Goal: Task Accomplishment & Management: Use online tool/utility

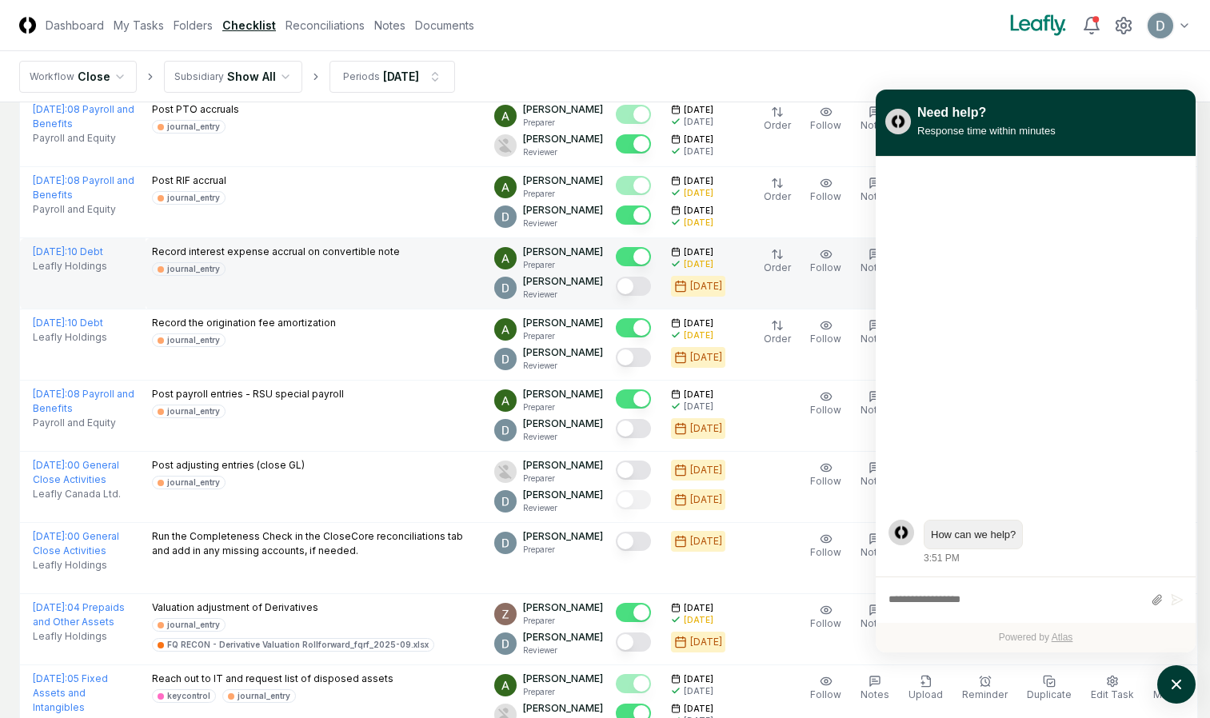
scroll to position [947, 0]
click at [637, 286] on button "Mark complete" at bounding box center [633, 286] width 35 height 19
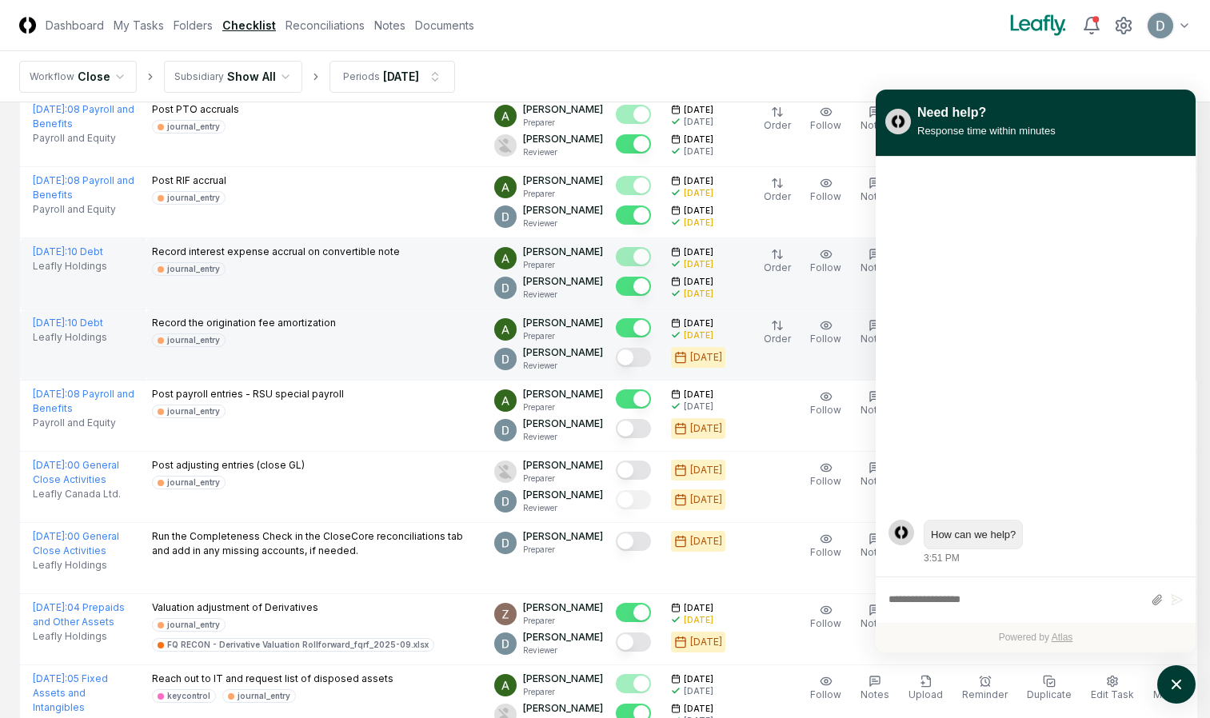
click at [641, 358] on button "Mark complete" at bounding box center [633, 357] width 35 height 19
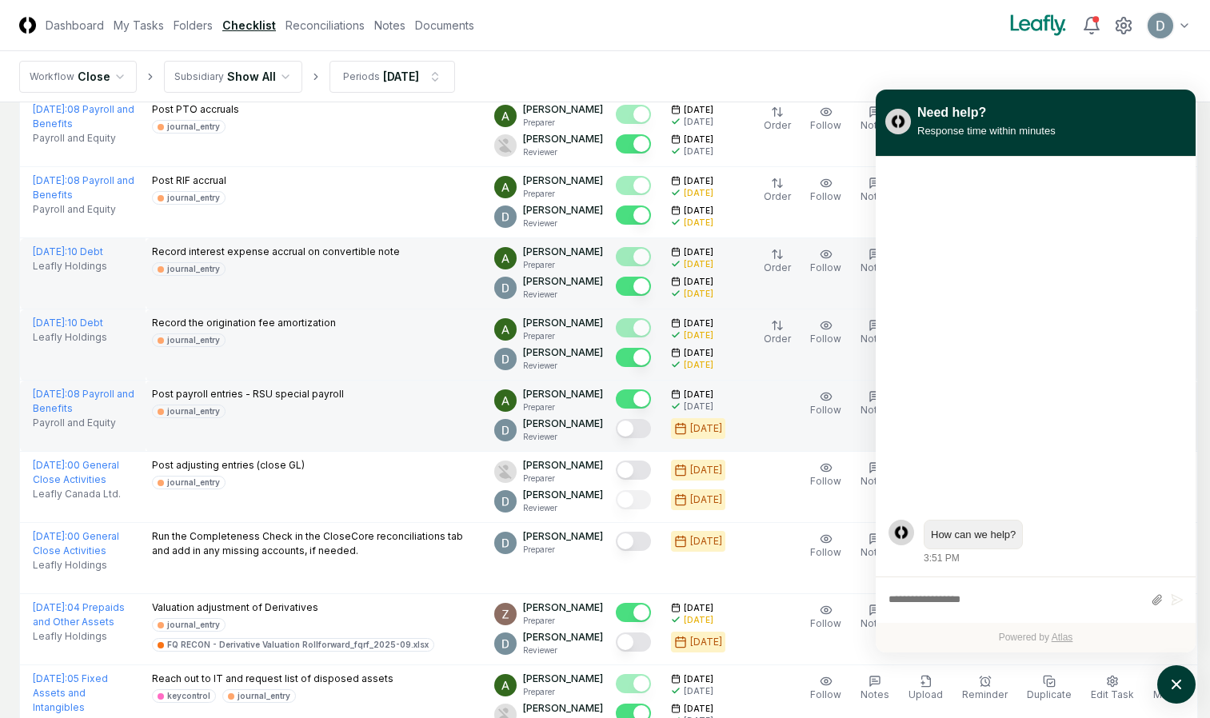
click at [638, 426] on button "Mark complete" at bounding box center [633, 428] width 35 height 19
click at [1049, 125] on div "Response time within minutes" at bounding box center [986, 130] width 138 height 17
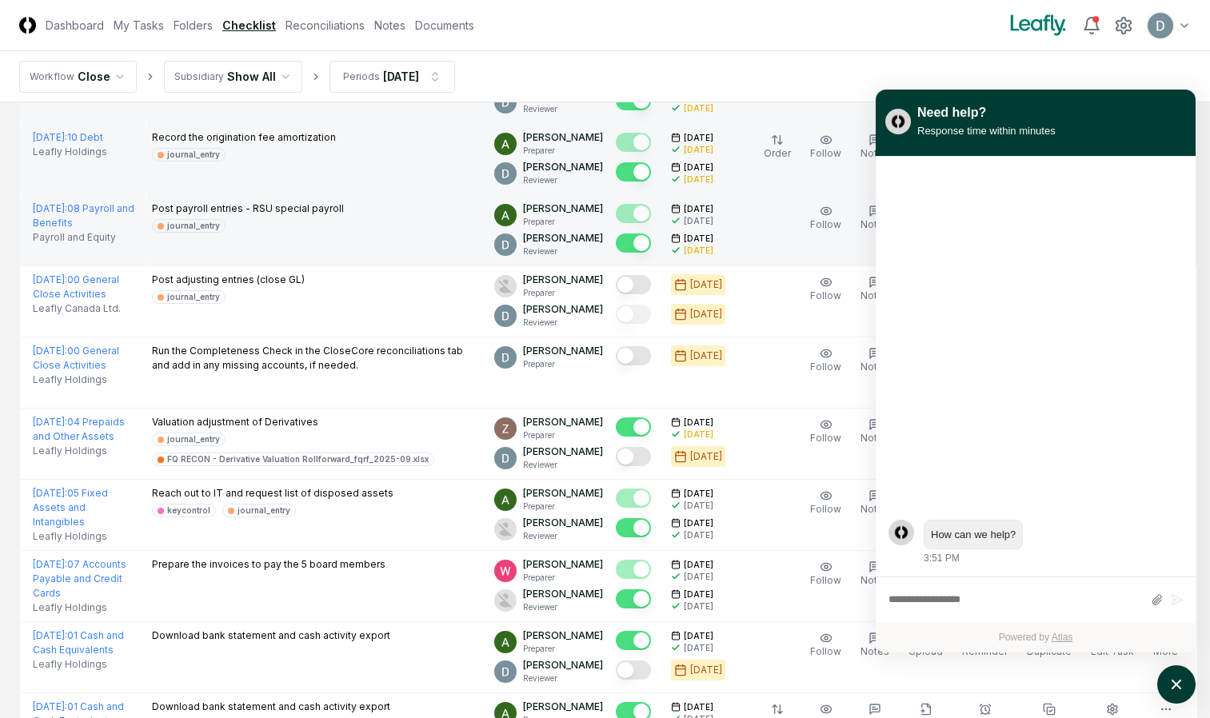
scroll to position [1133, 0]
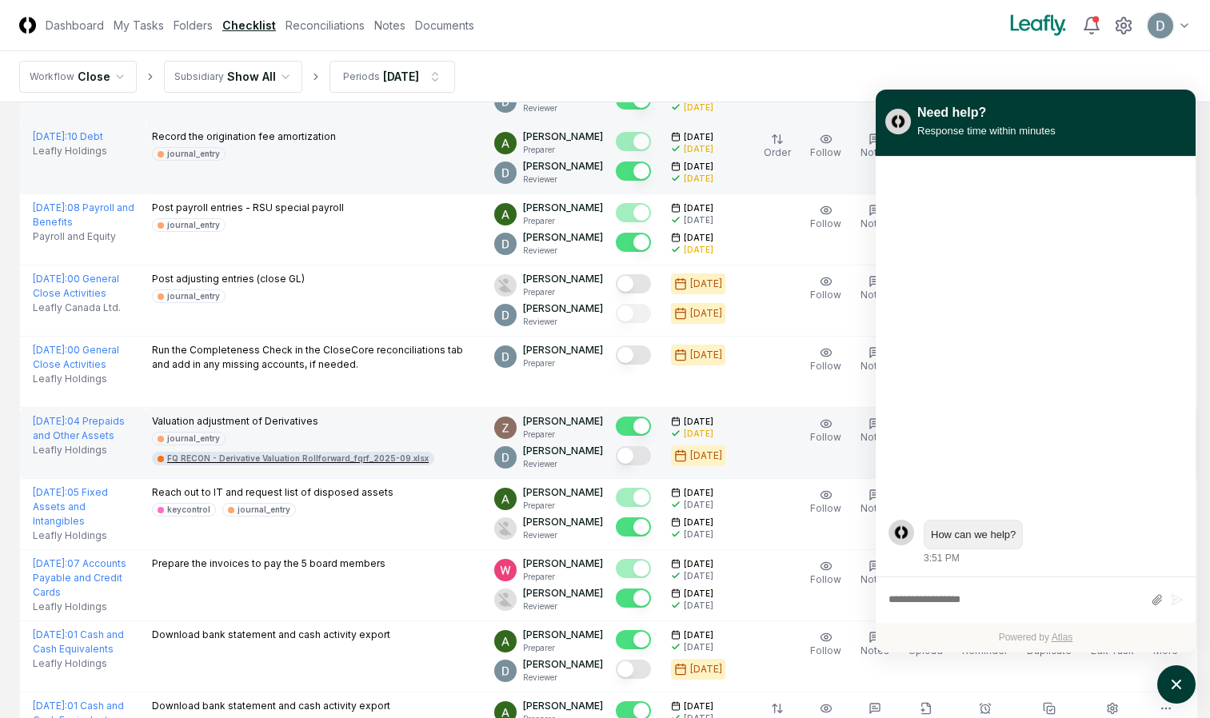
click at [380, 460] on div "FQ RECON - Derivative Valuation Rollforward_fqrf_2025-09.xlsx" at bounding box center [298, 459] width 262 height 12
click at [643, 462] on button "Mark complete" at bounding box center [633, 455] width 35 height 19
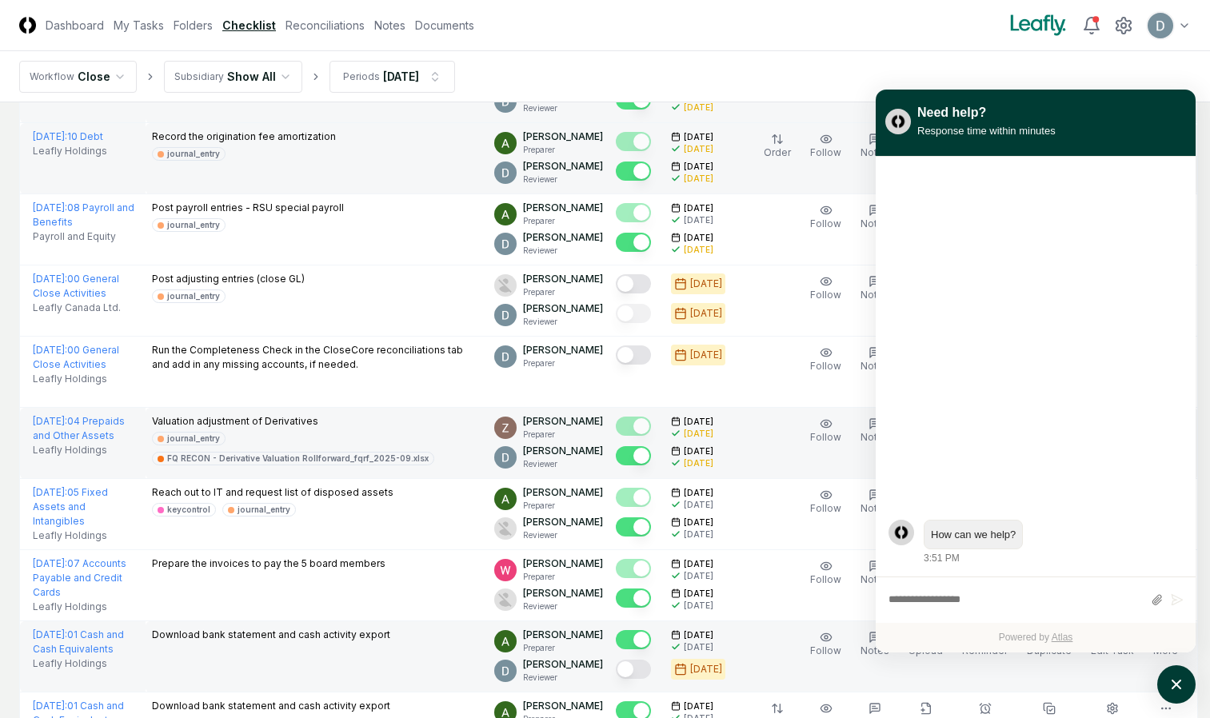
click at [641, 669] on button "Mark complete" at bounding box center [633, 669] width 35 height 19
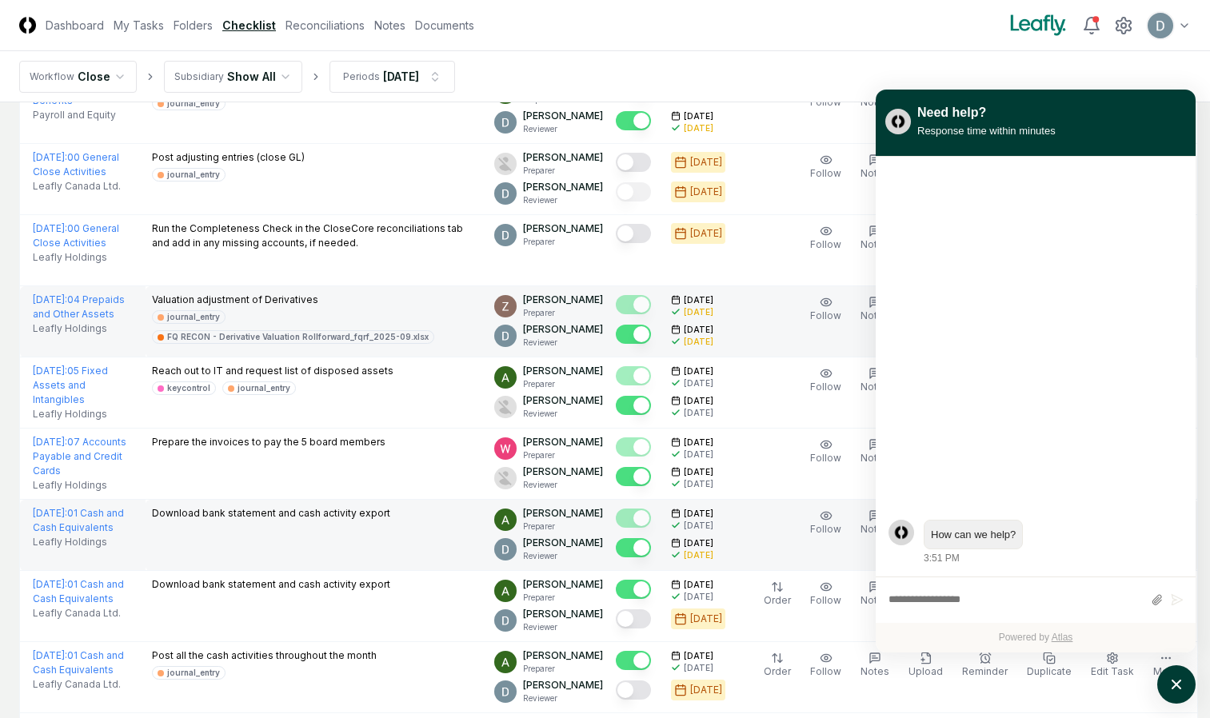
scroll to position [1254, 0]
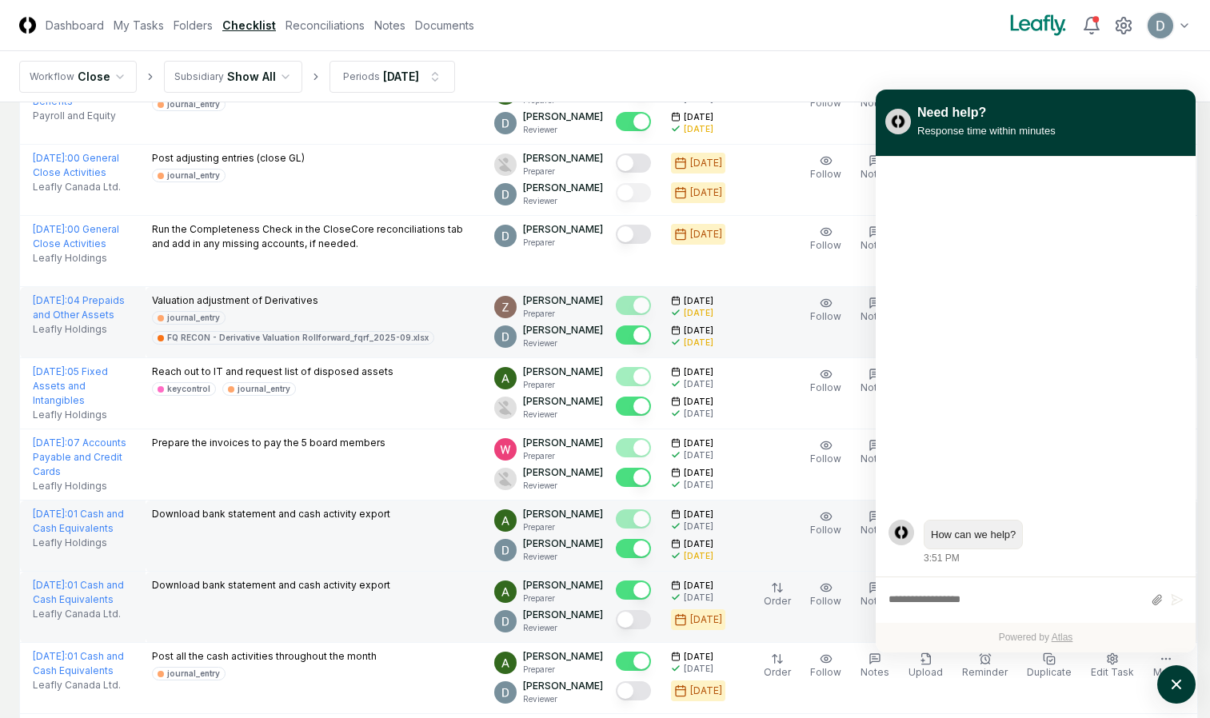
click at [644, 618] on button "Mark complete" at bounding box center [633, 619] width 35 height 19
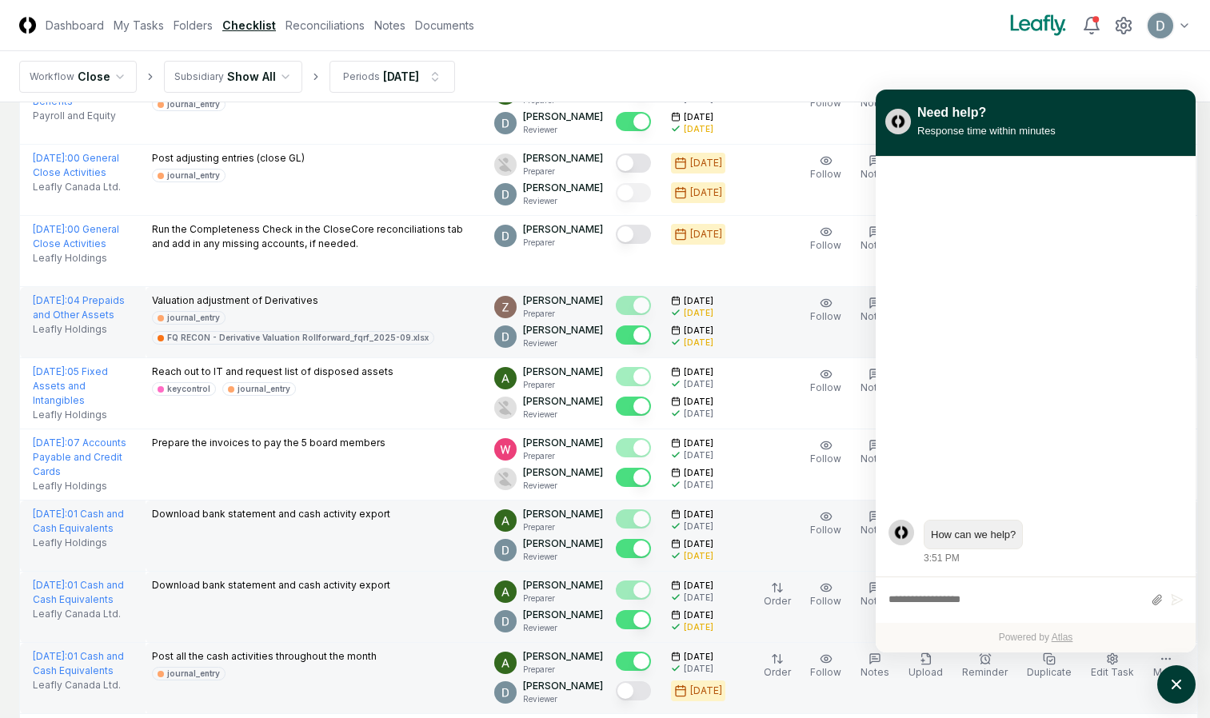
click at [641, 688] on button "Mark complete" at bounding box center [633, 690] width 35 height 19
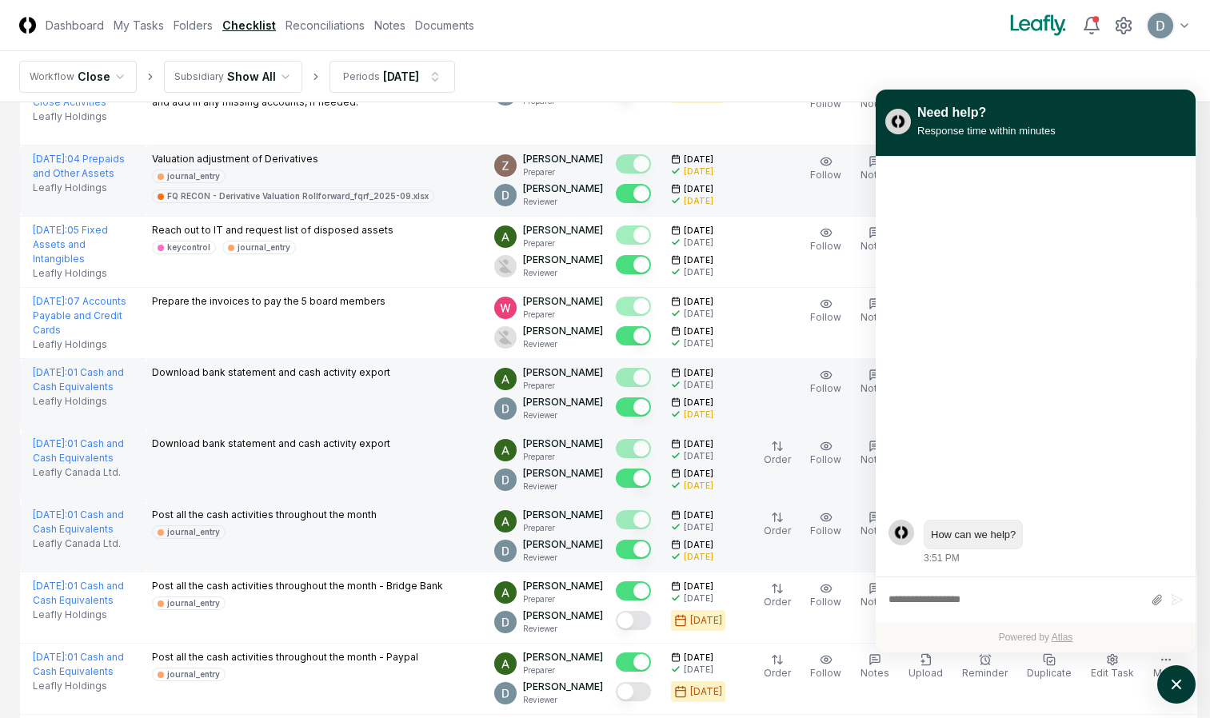
scroll to position [1394, 0]
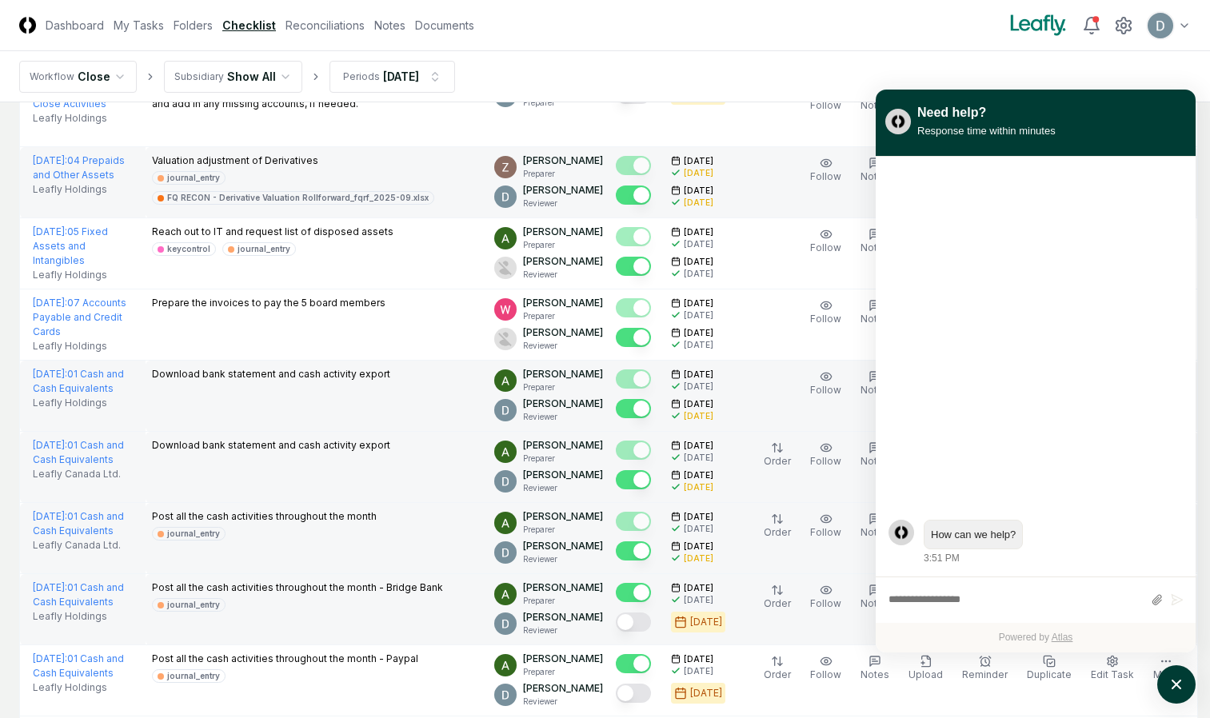
click at [637, 614] on button "Mark complete" at bounding box center [633, 622] width 35 height 19
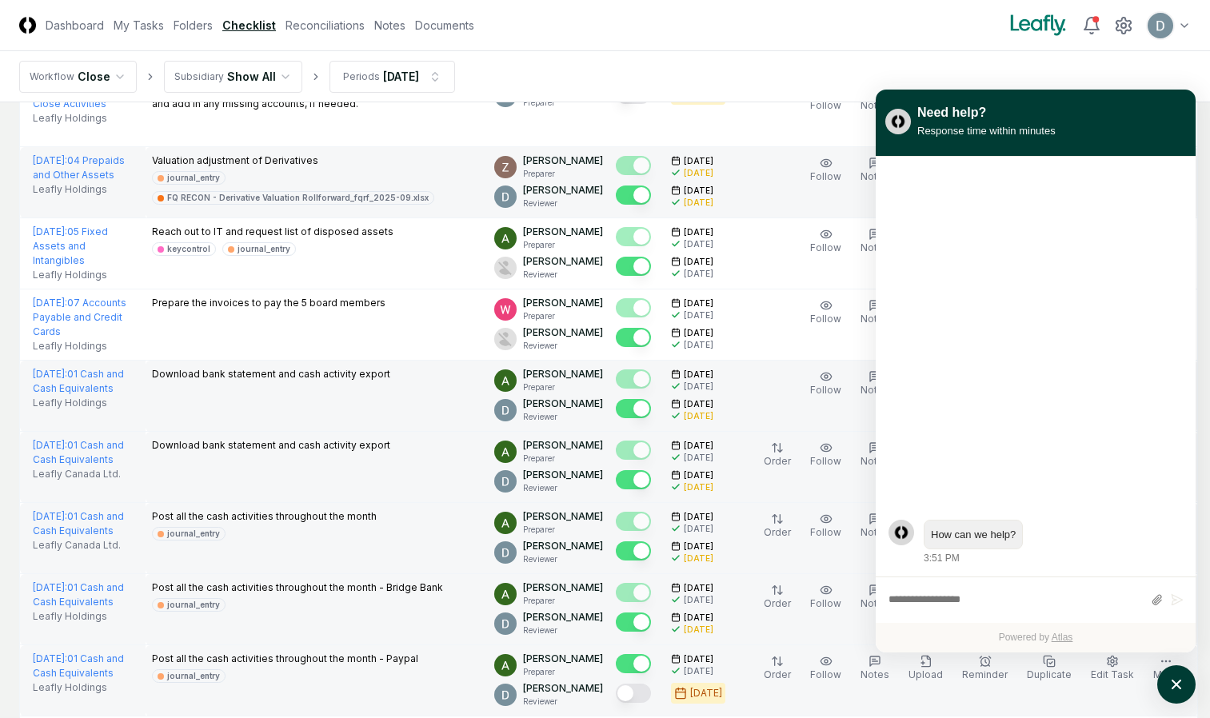
click at [634, 685] on button "Mark complete" at bounding box center [633, 693] width 35 height 19
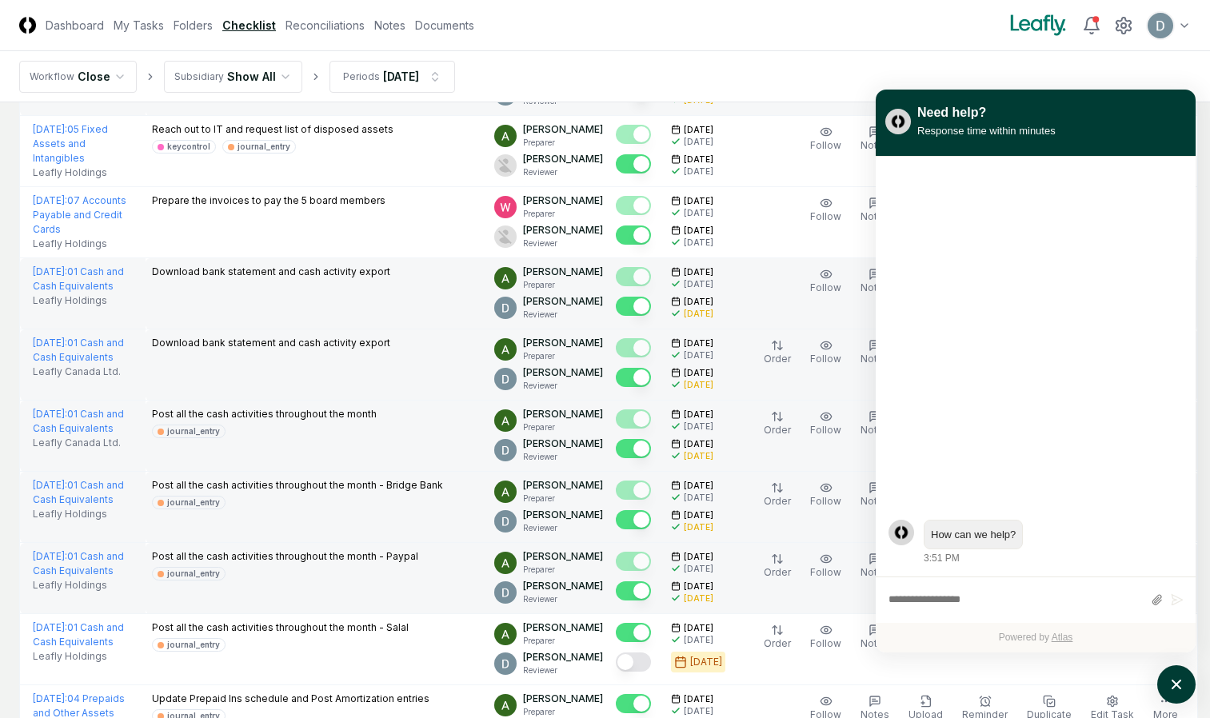
scroll to position [1508, 0]
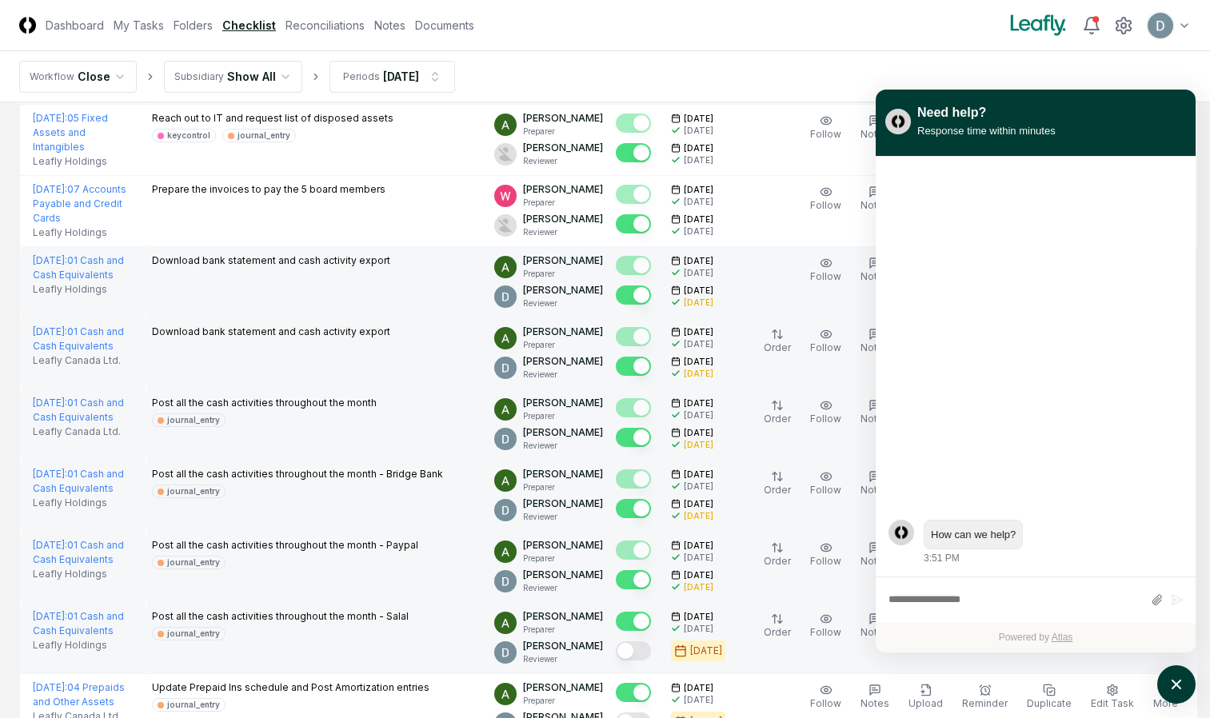
click at [632, 646] on button "Mark complete" at bounding box center [633, 650] width 35 height 19
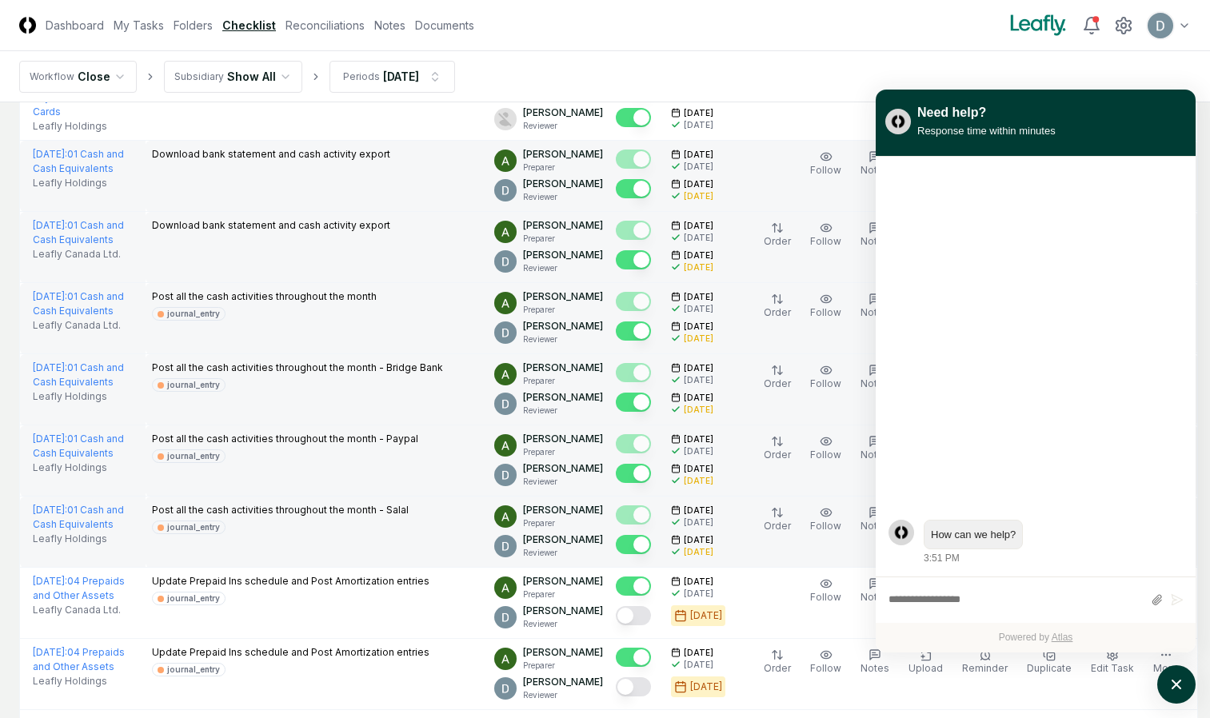
scroll to position [1613, 0]
click at [1183, 683] on icon "atlas-launcher" at bounding box center [1176, 684] width 23 height 23
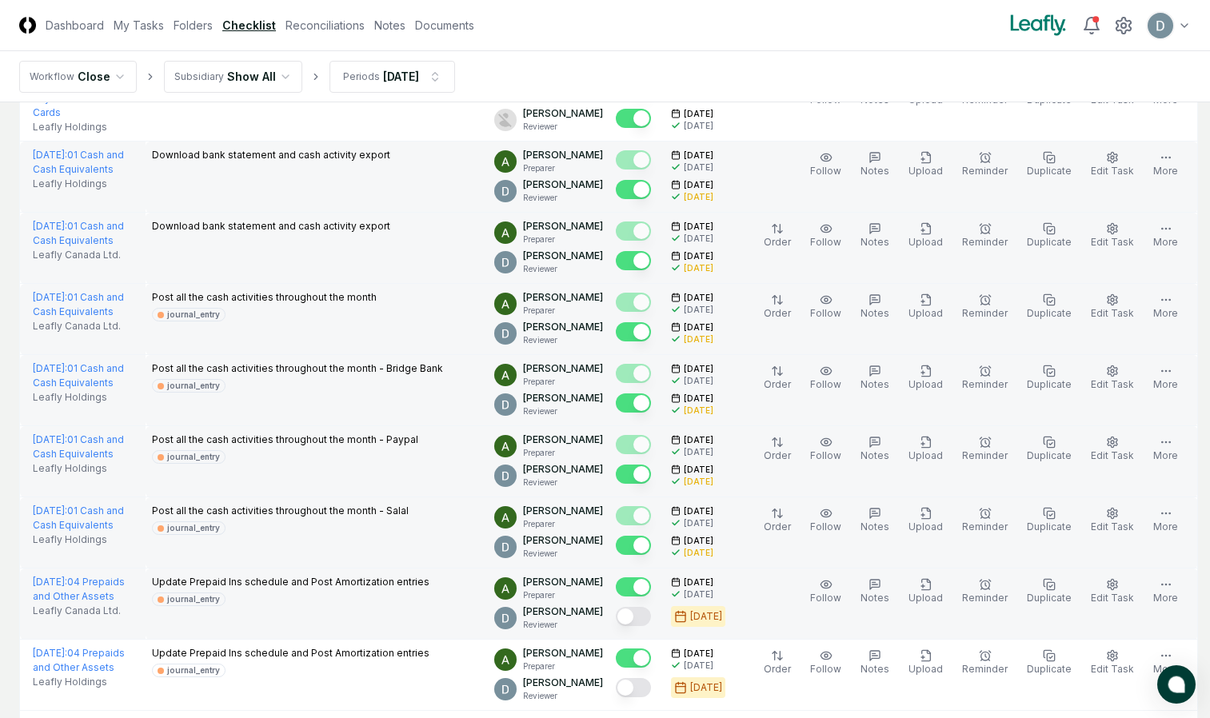
click at [641, 619] on button "Mark complete" at bounding box center [633, 616] width 35 height 19
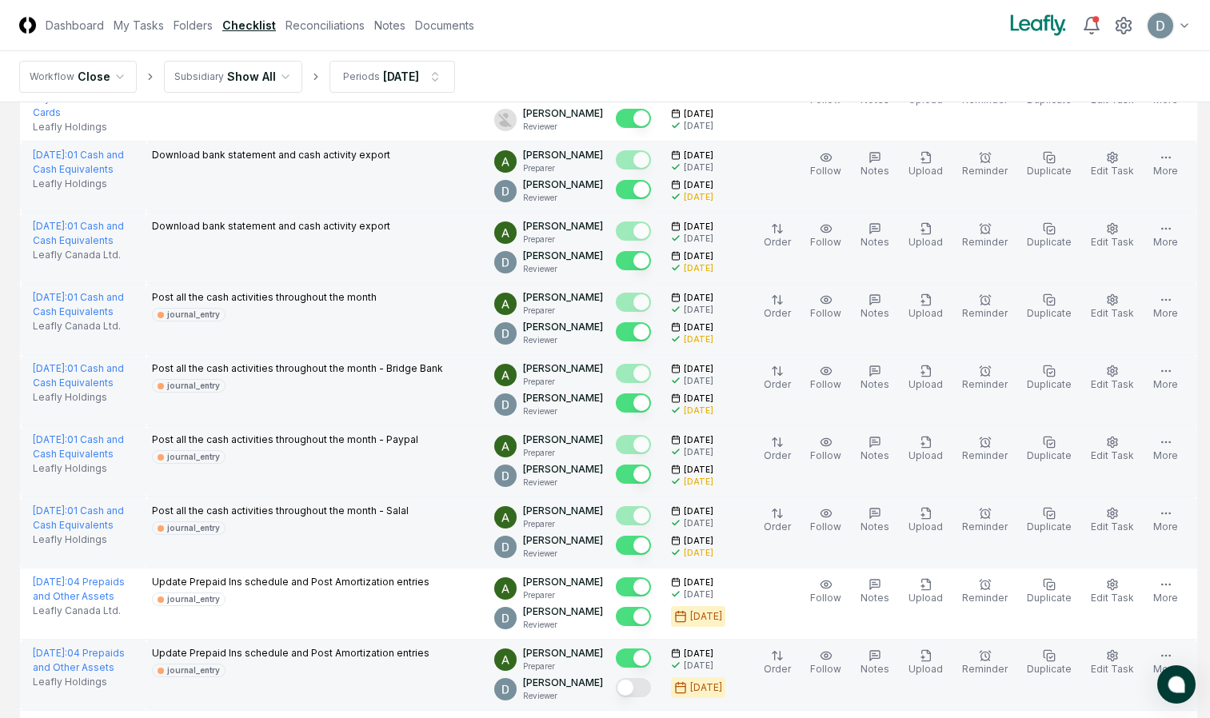
click at [637, 683] on button "Mark complete" at bounding box center [633, 687] width 35 height 19
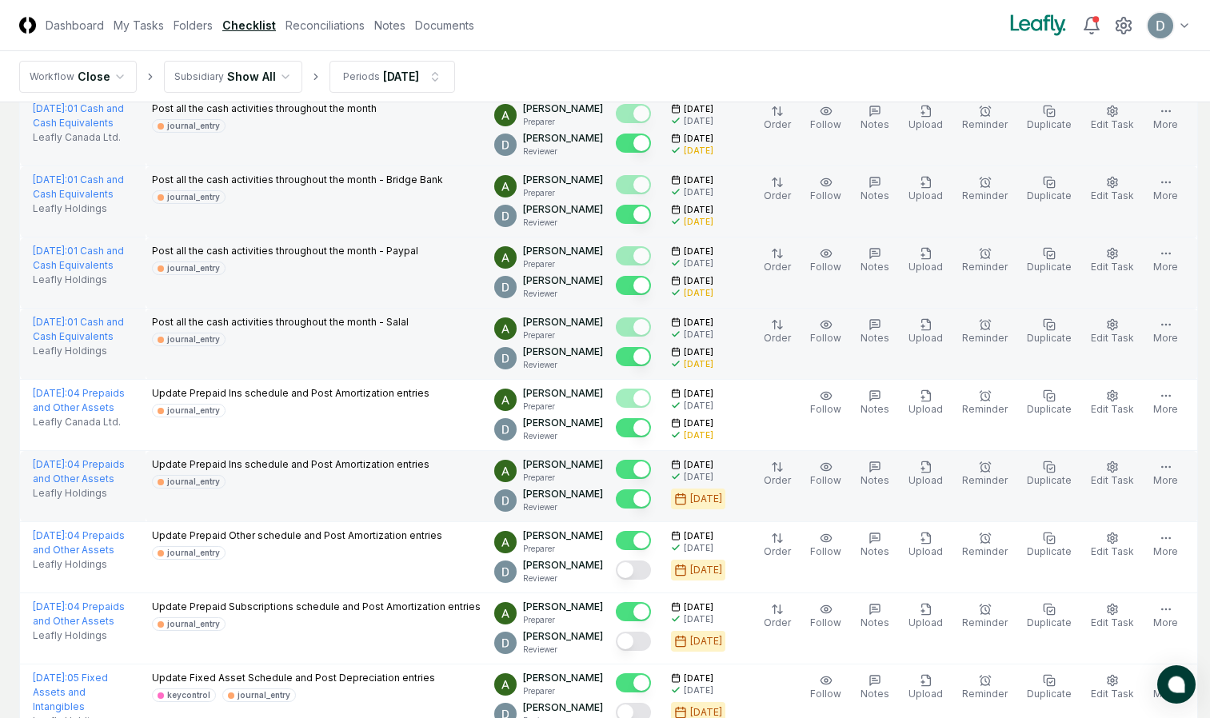
scroll to position [1801, 0]
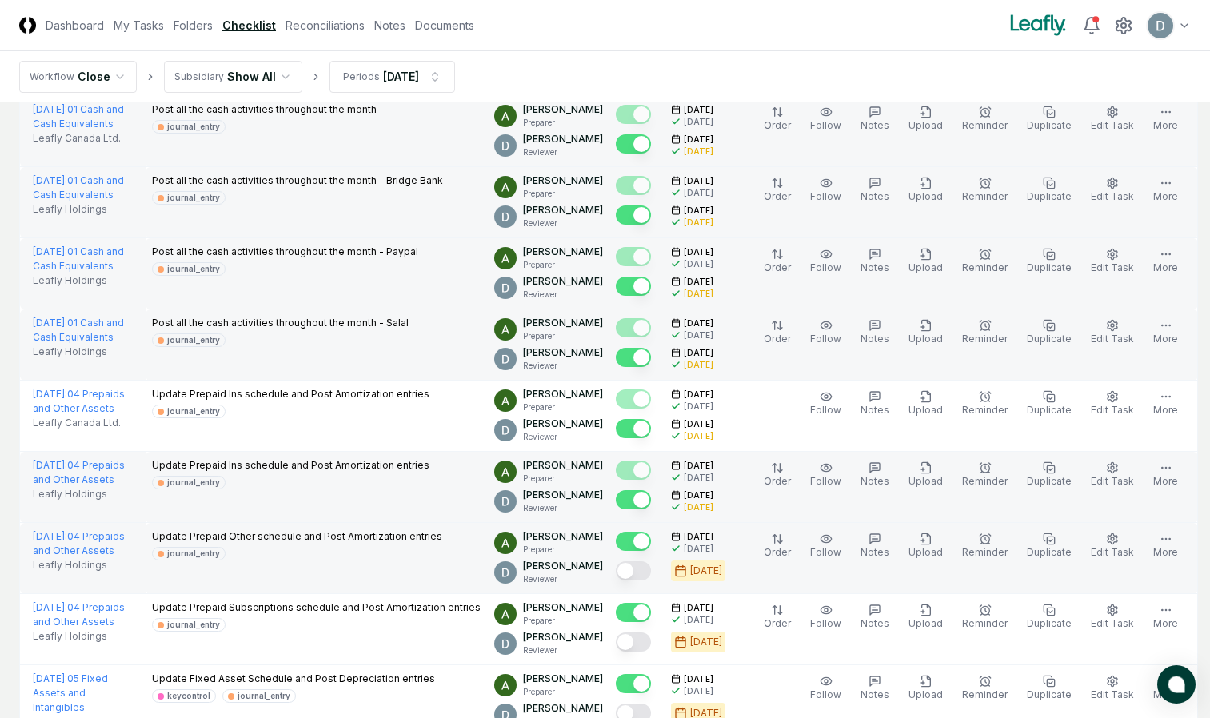
click at [637, 565] on button "Mark complete" at bounding box center [633, 570] width 35 height 19
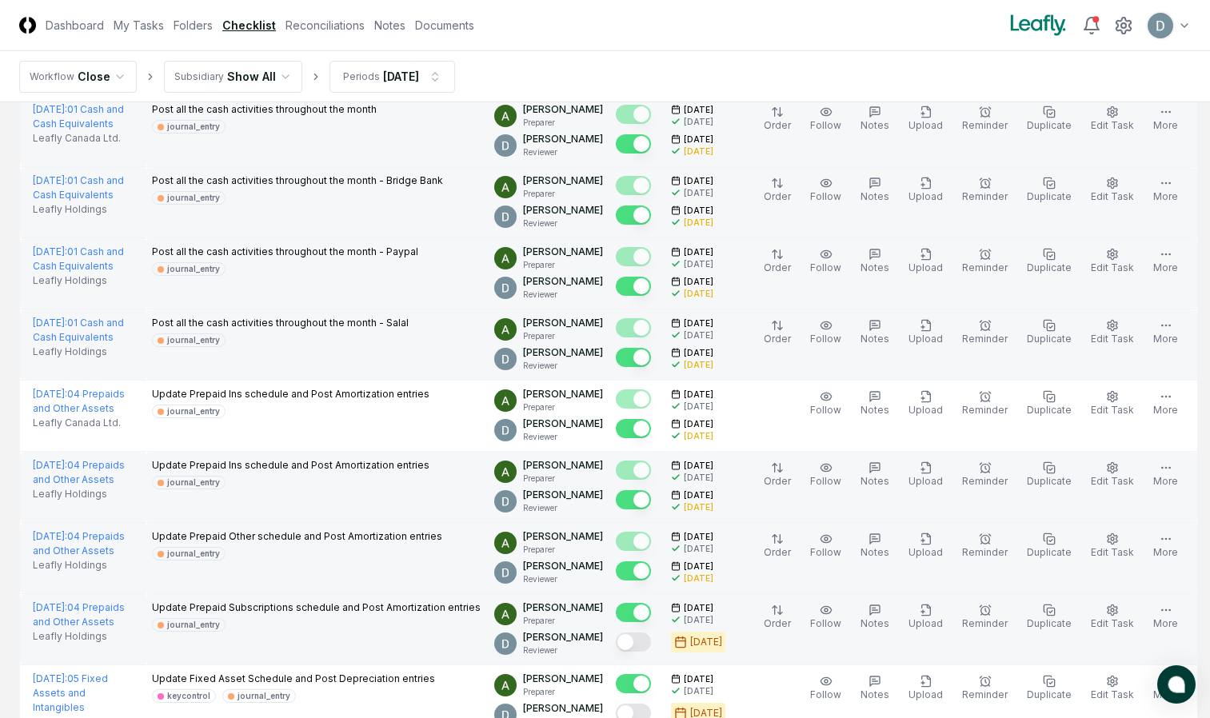
click at [639, 637] on button "Mark complete" at bounding box center [633, 642] width 35 height 19
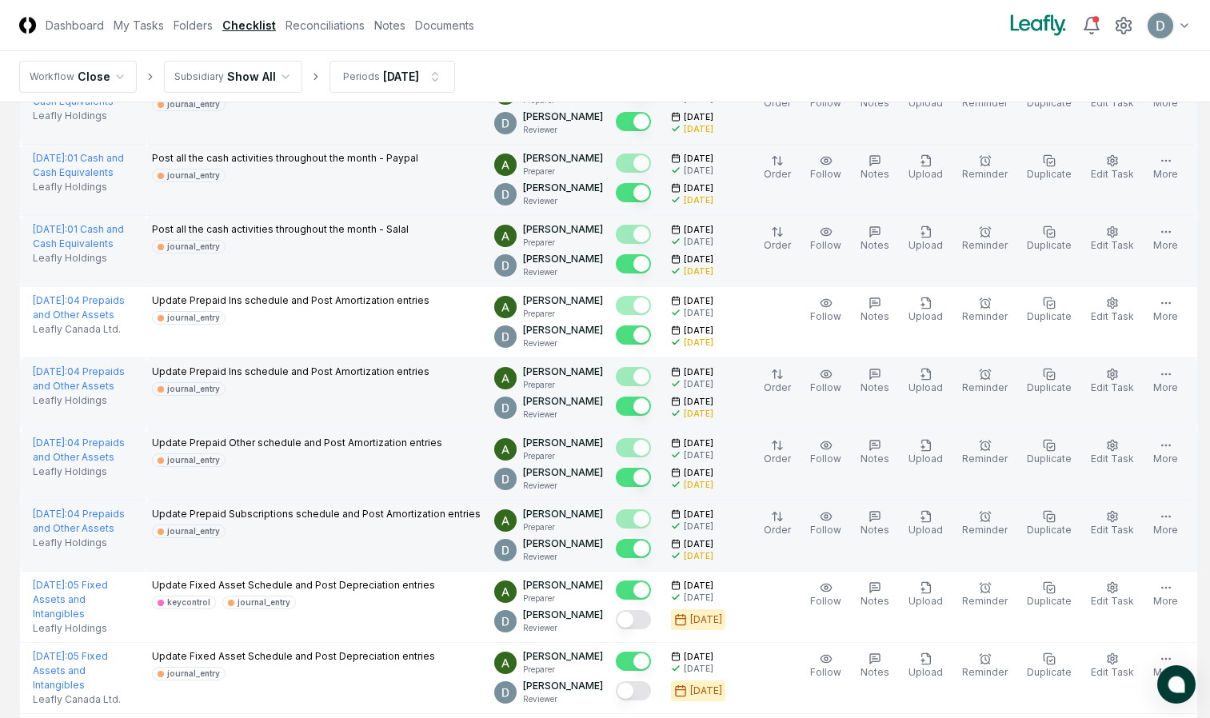
scroll to position [1897, 0]
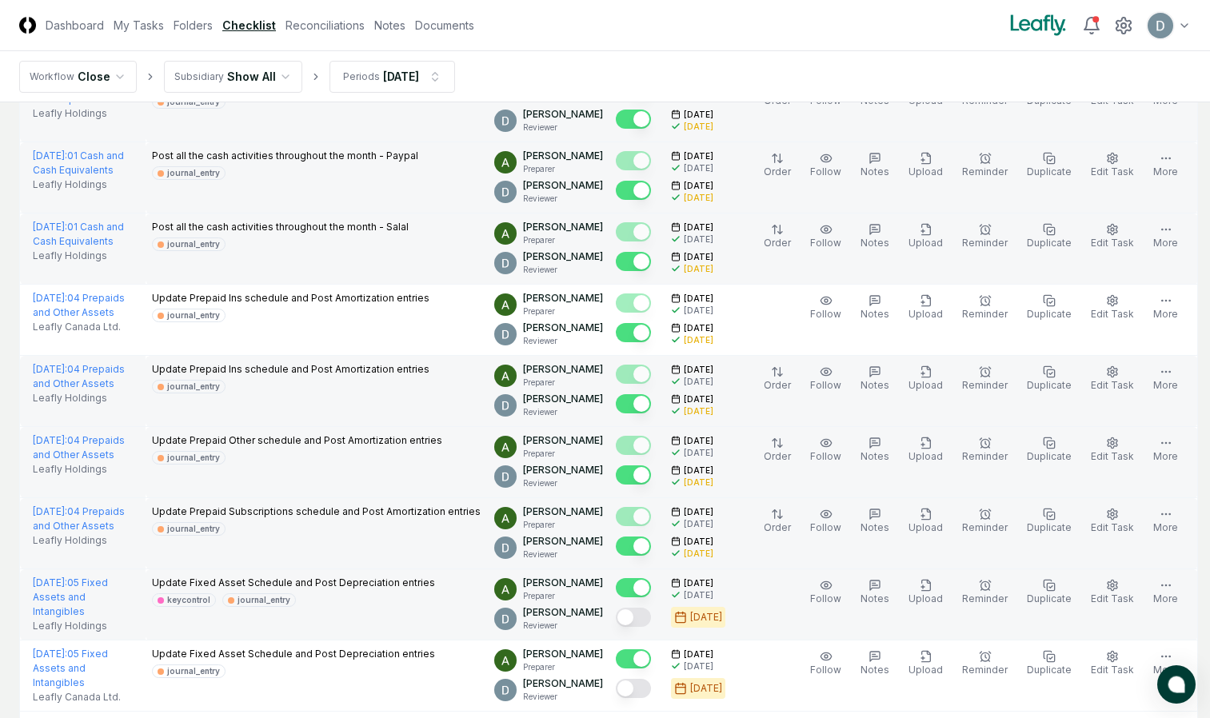
click at [632, 608] on button "Mark complete" at bounding box center [633, 617] width 35 height 19
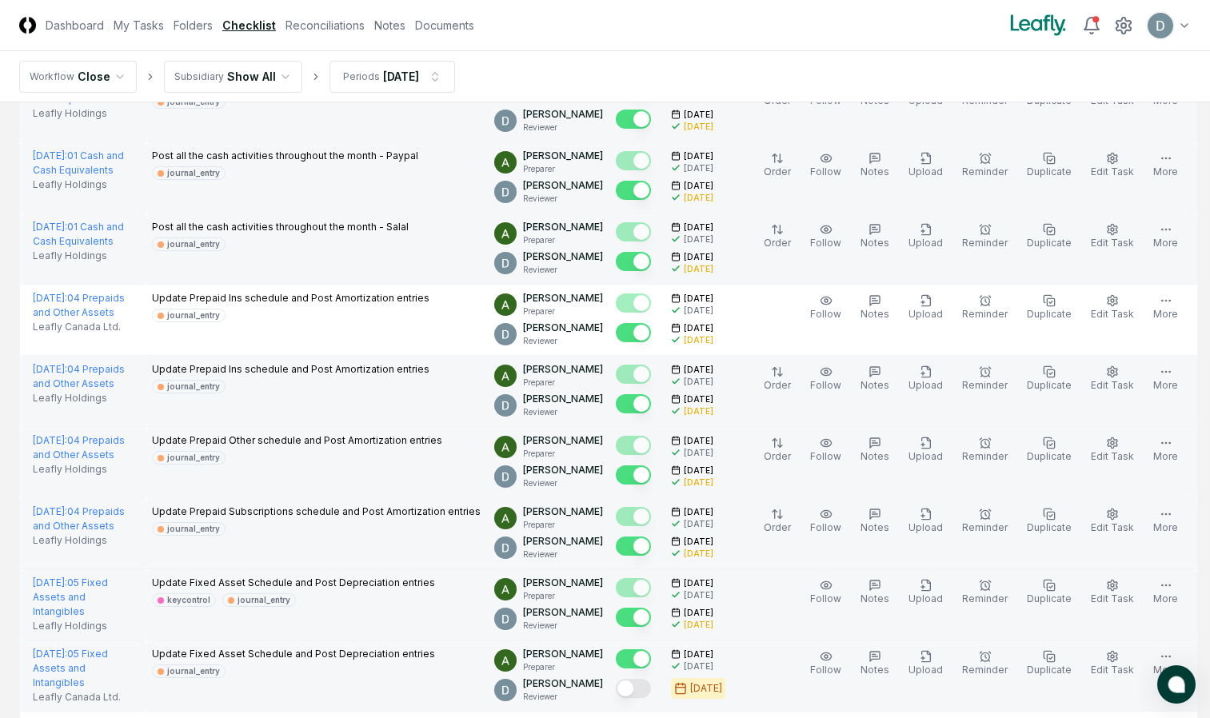
click at [636, 687] on button "Mark complete" at bounding box center [633, 688] width 35 height 19
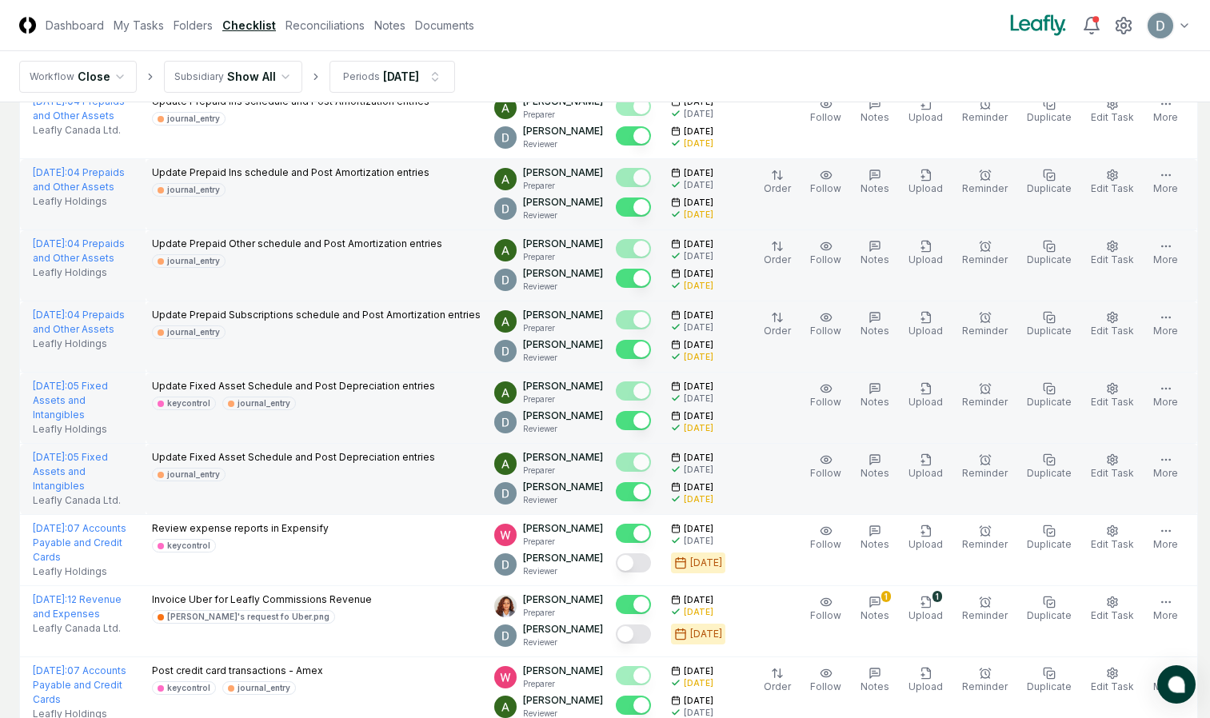
scroll to position [2097, 0]
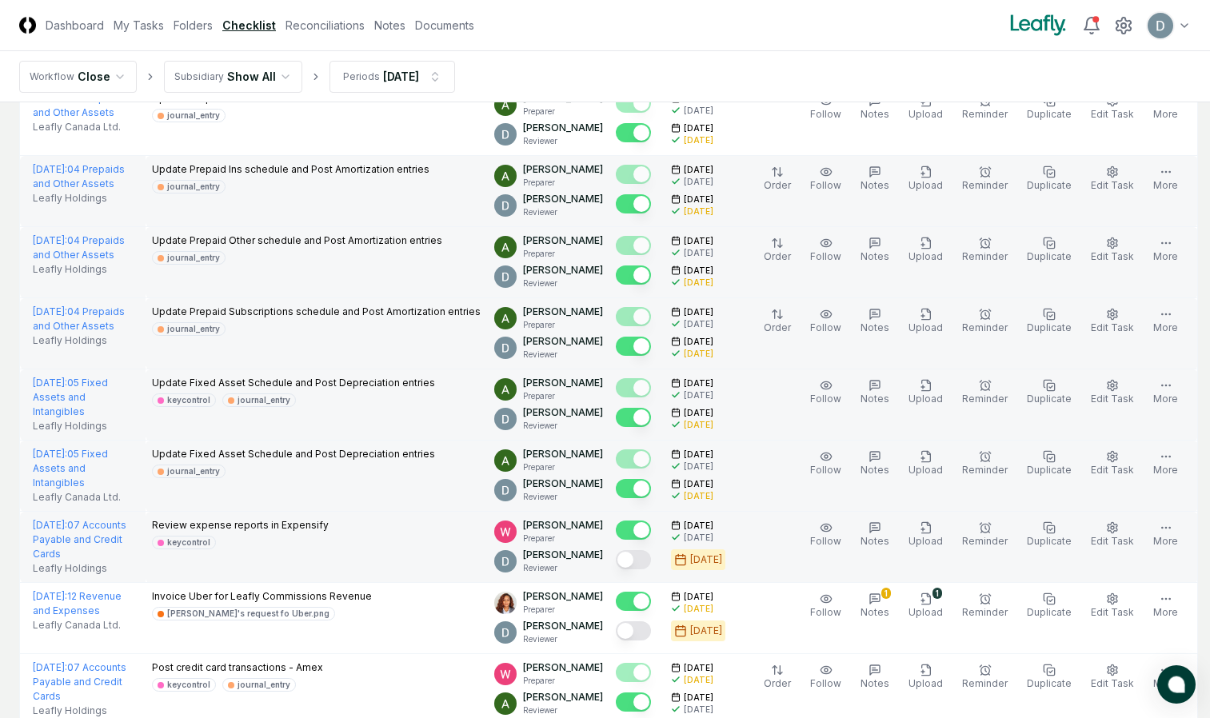
click at [636, 559] on button "Mark complete" at bounding box center [633, 559] width 35 height 19
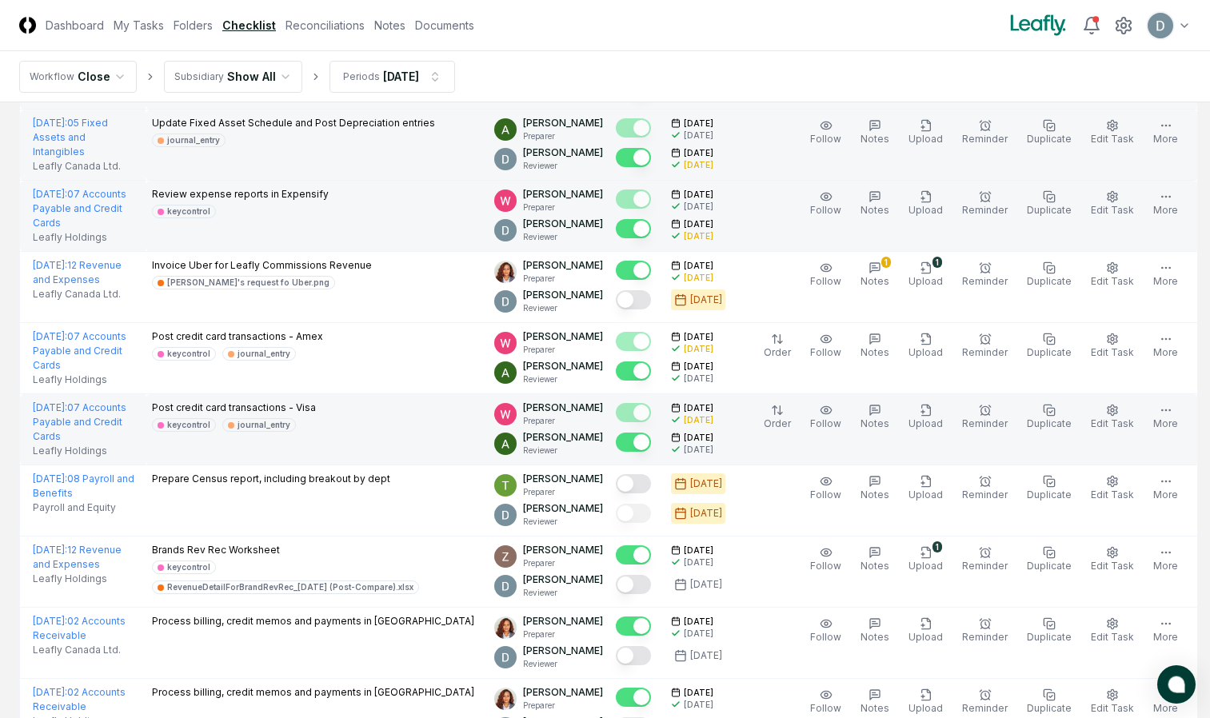
scroll to position [2428, 0]
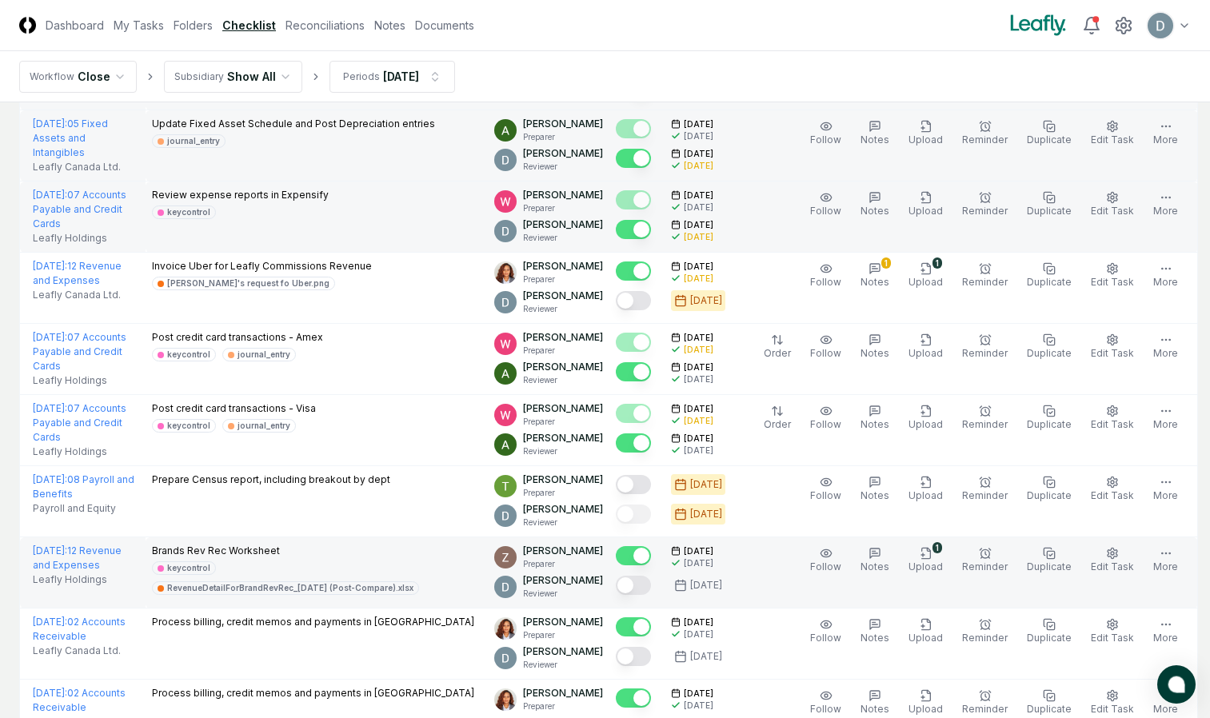
click at [644, 585] on button "Mark complete" at bounding box center [633, 585] width 35 height 19
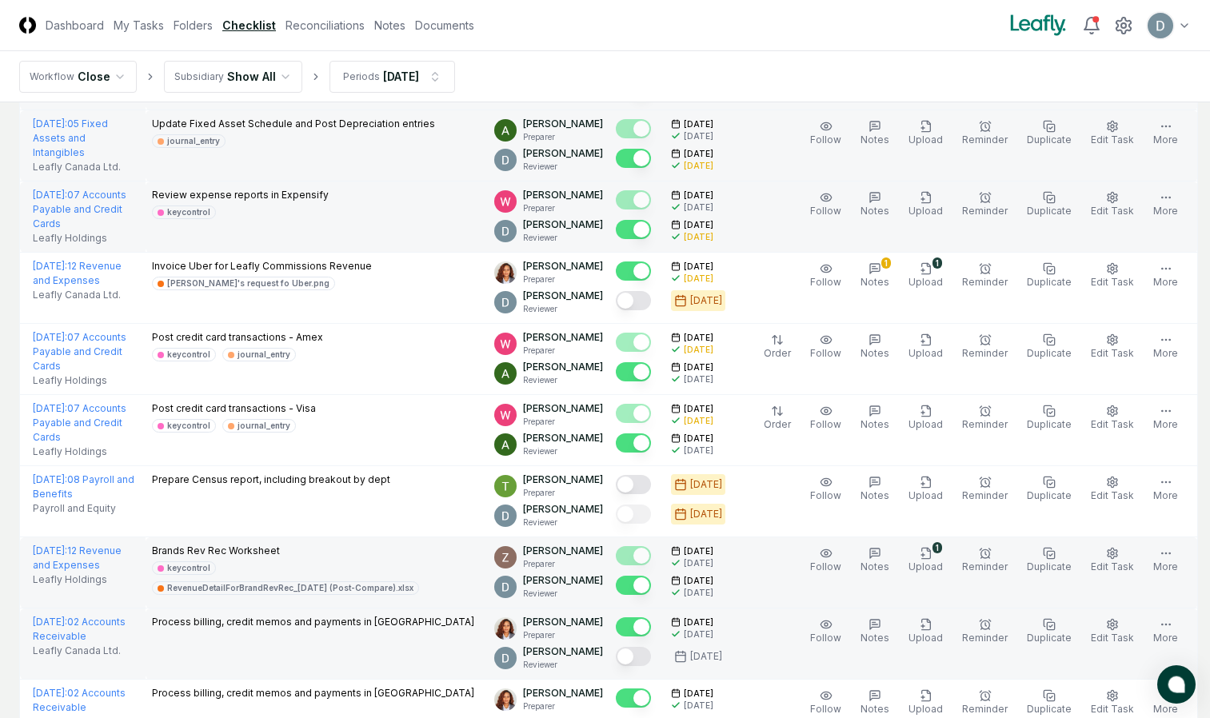
click at [633, 650] on button "Mark complete" at bounding box center [633, 656] width 35 height 19
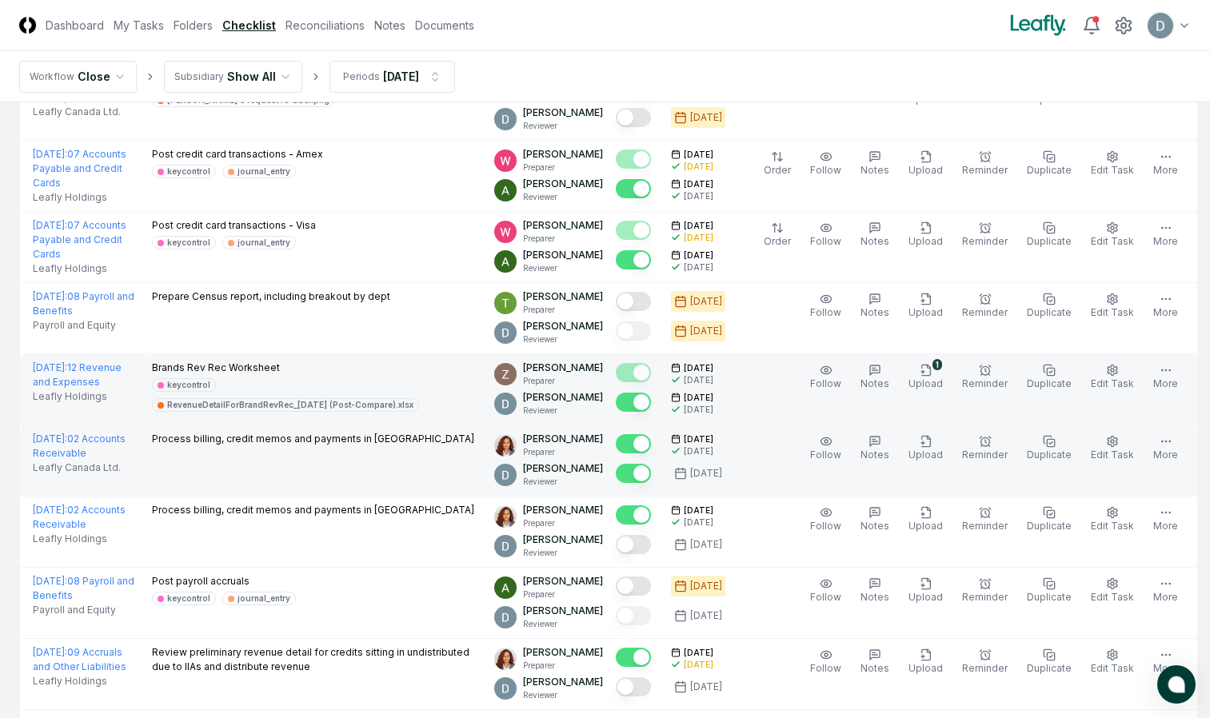
scroll to position [2631, 0]
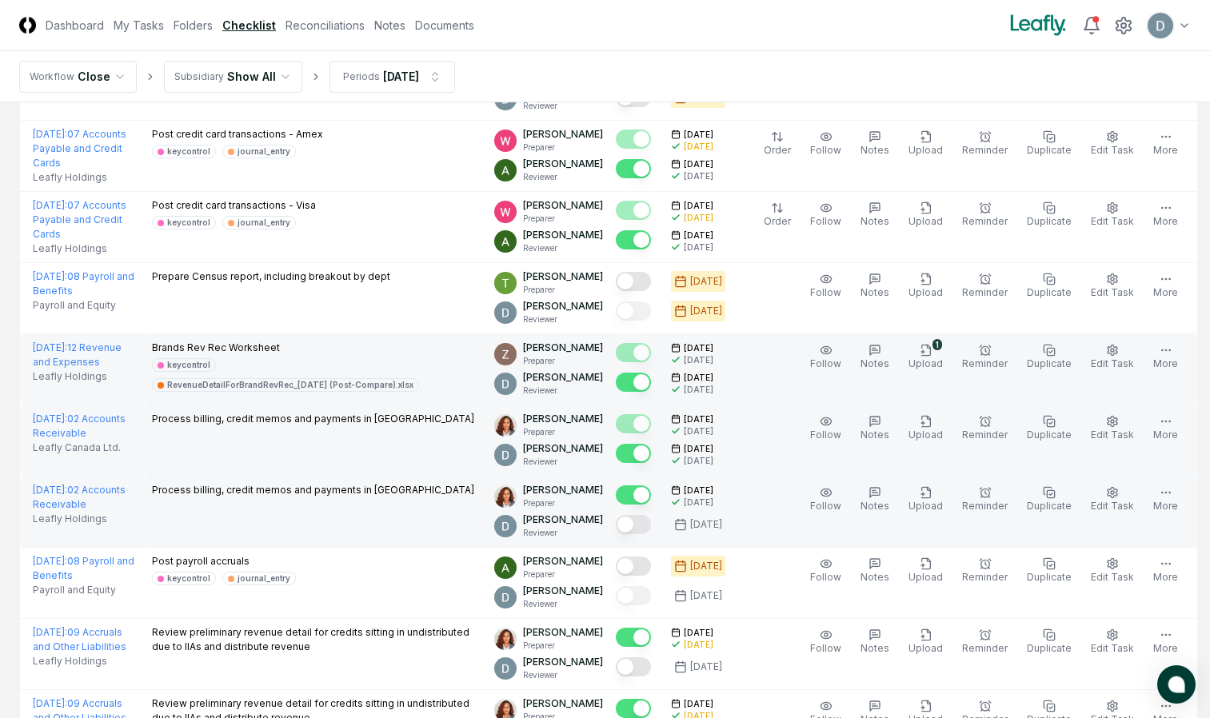
click at [643, 533] on button "Mark complete" at bounding box center [633, 524] width 35 height 19
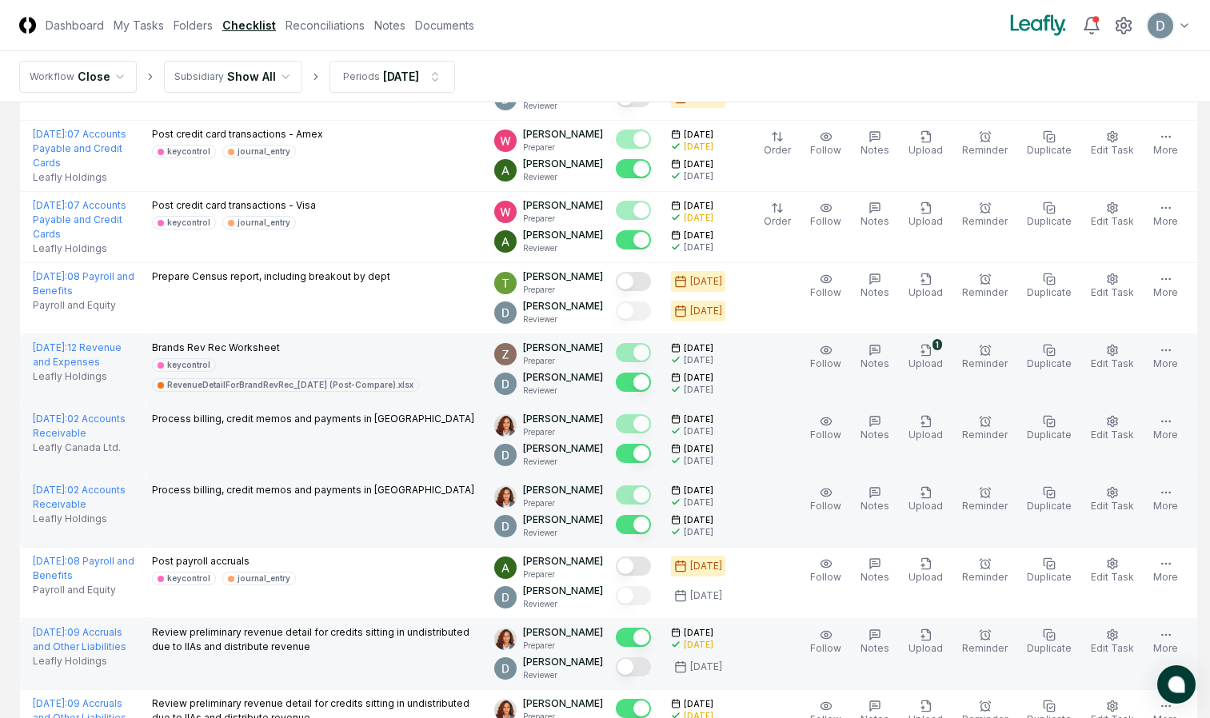
click at [635, 673] on button "Mark complete" at bounding box center [633, 666] width 35 height 19
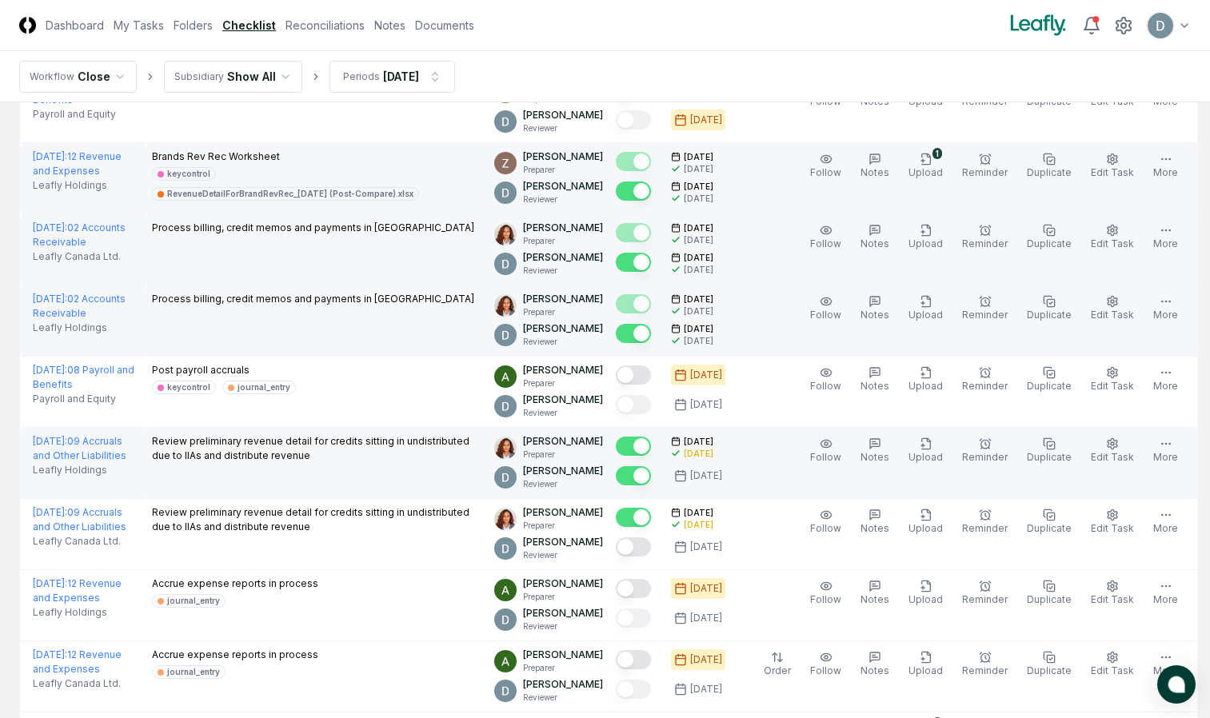
scroll to position [2825, 0]
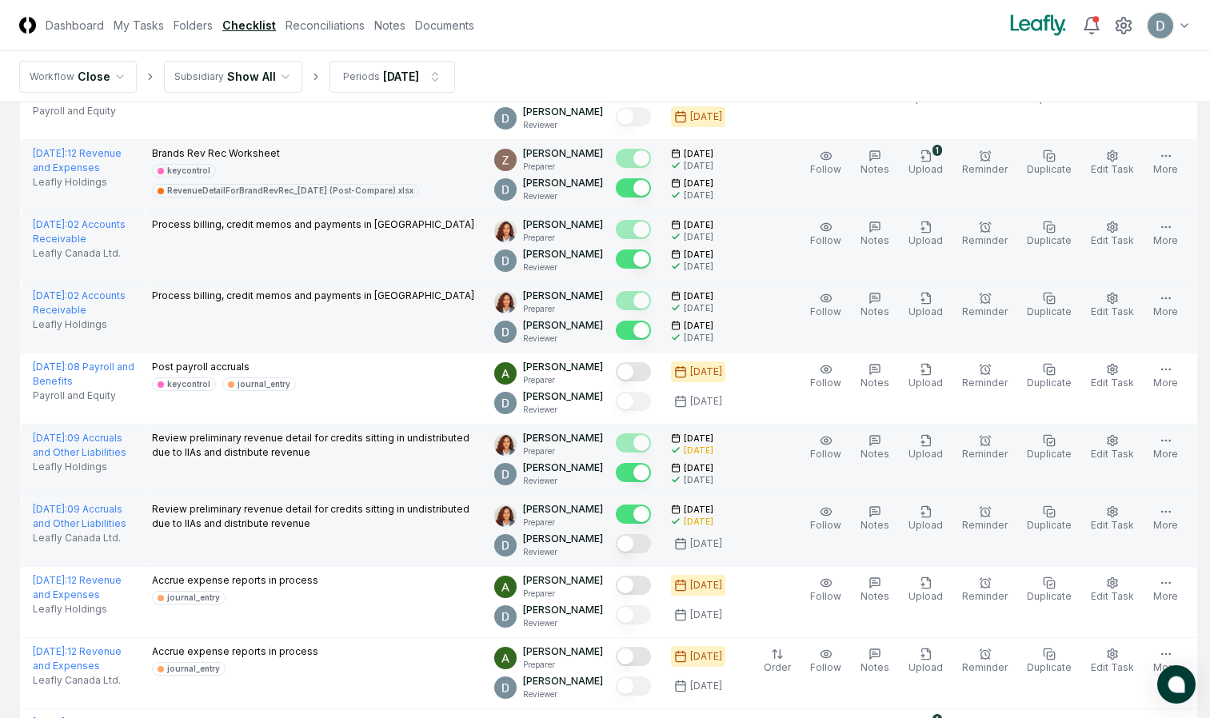
click at [641, 545] on button "Mark complete" at bounding box center [633, 543] width 35 height 19
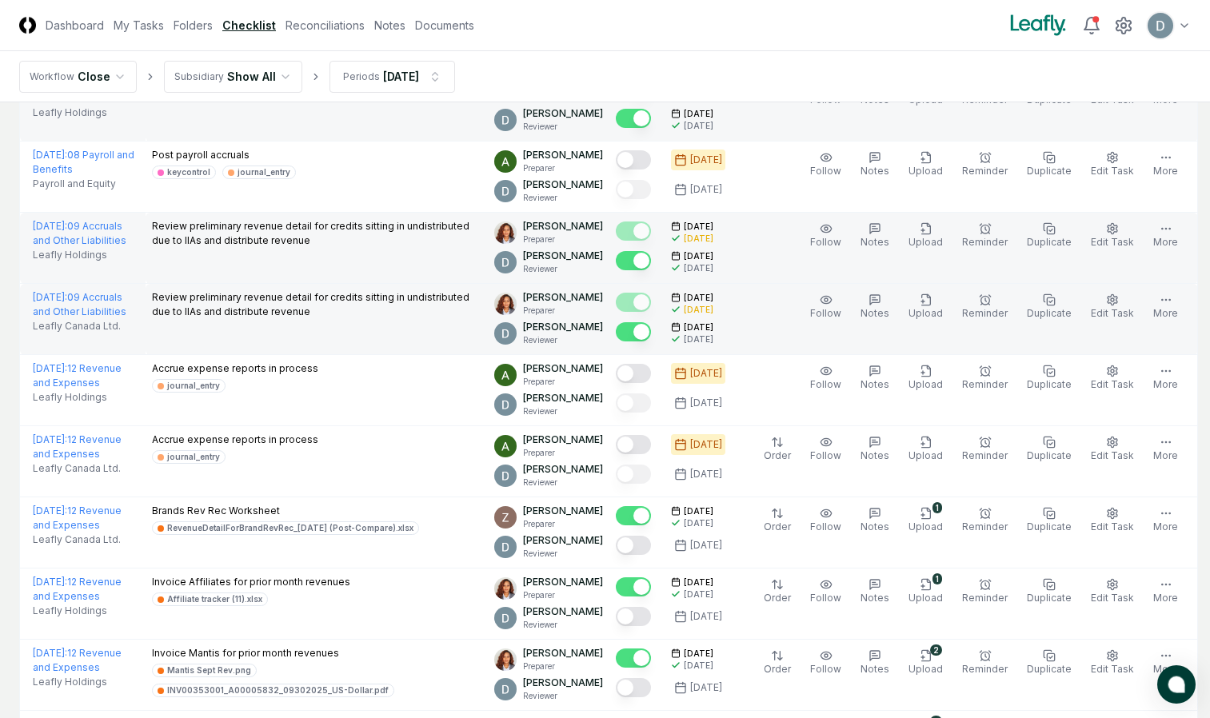
scroll to position [3036, 0]
click at [641, 545] on button "Mark complete" at bounding box center [633, 546] width 35 height 19
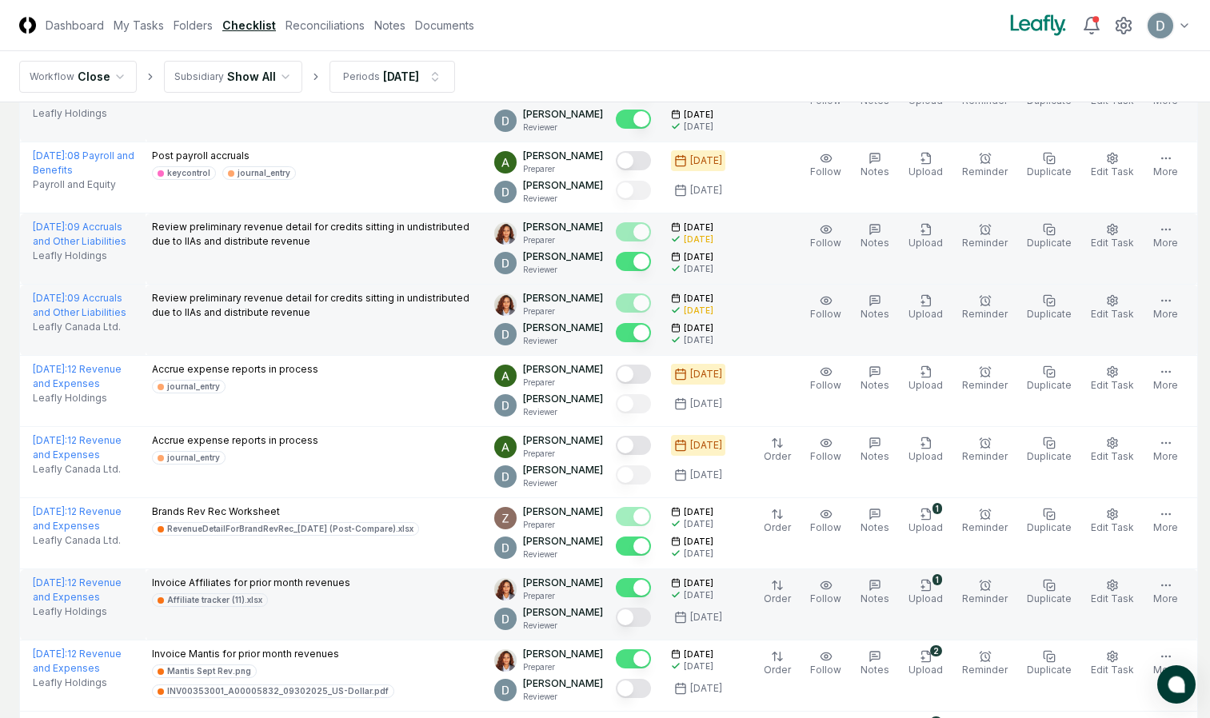
click at [632, 617] on button "Mark complete" at bounding box center [633, 617] width 35 height 19
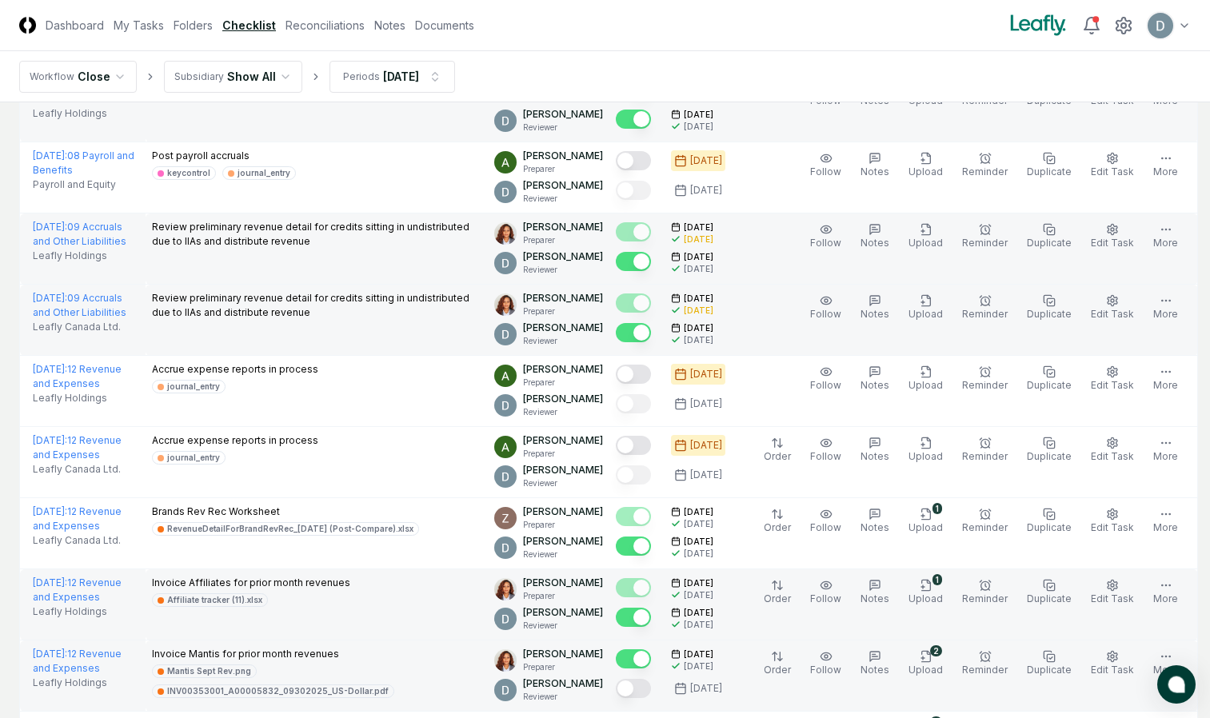
click at [631, 682] on button "Mark complete" at bounding box center [633, 688] width 35 height 19
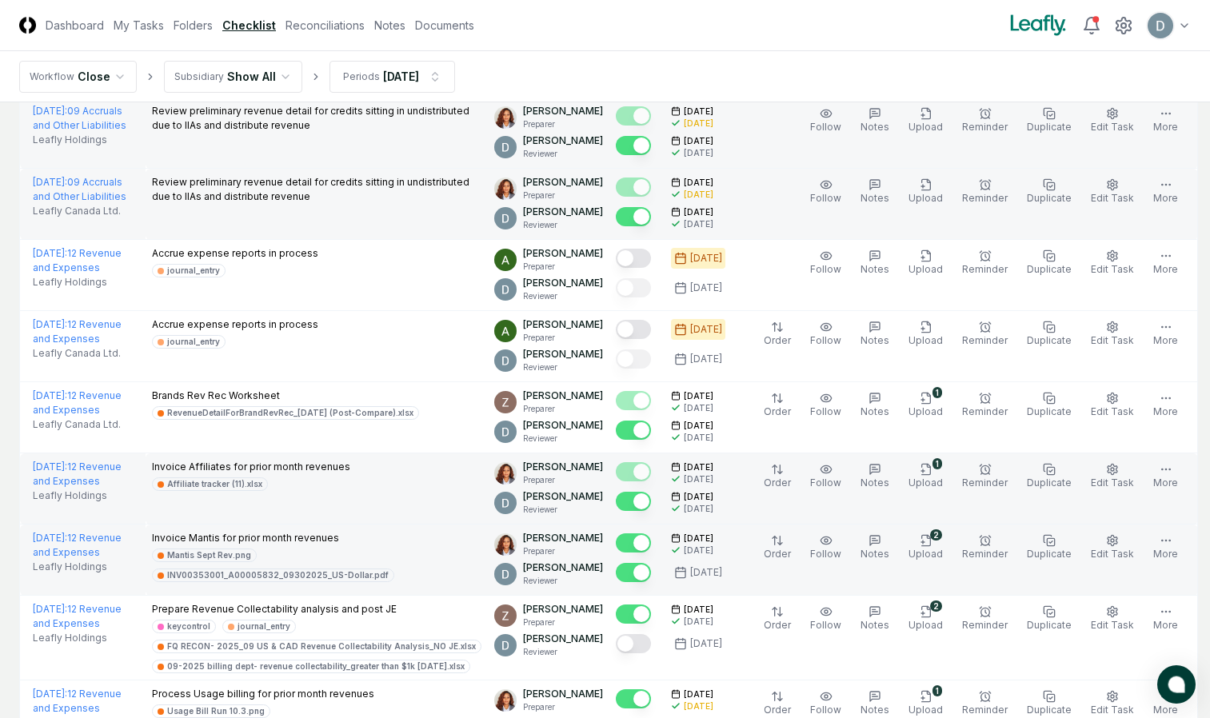
scroll to position [3176, 0]
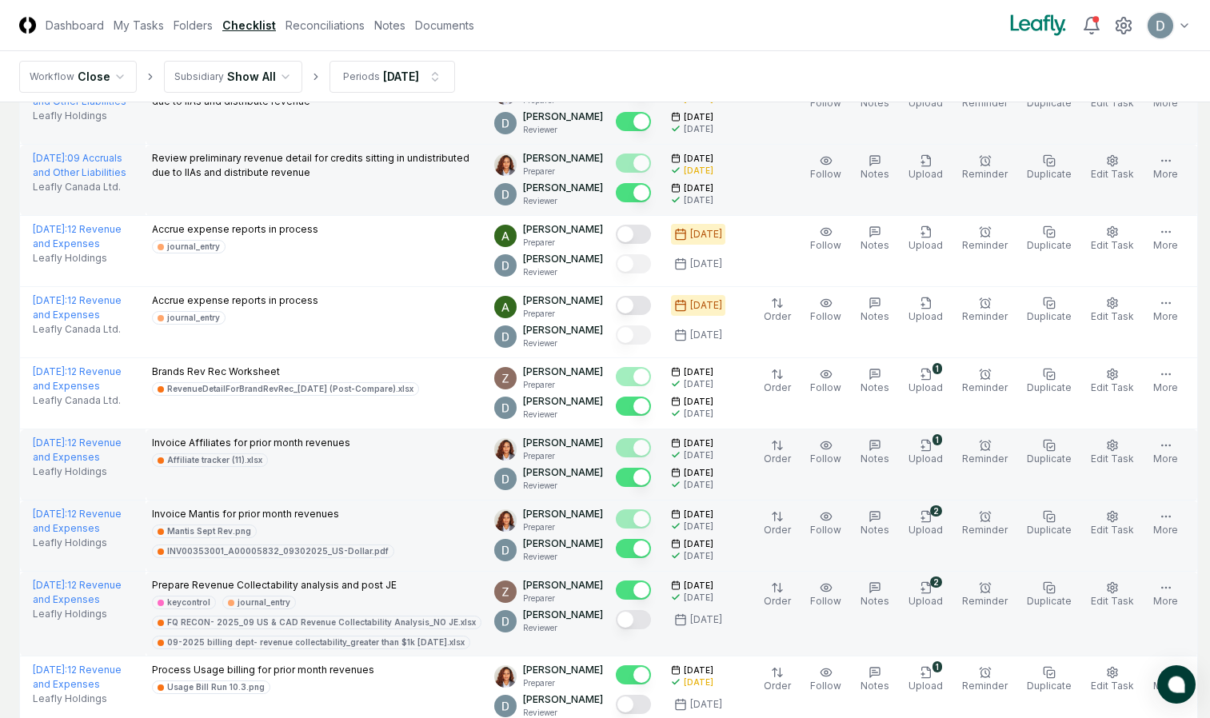
click at [633, 622] on button "Mark complete" at bounding box center [633, 619] width 35 height 19
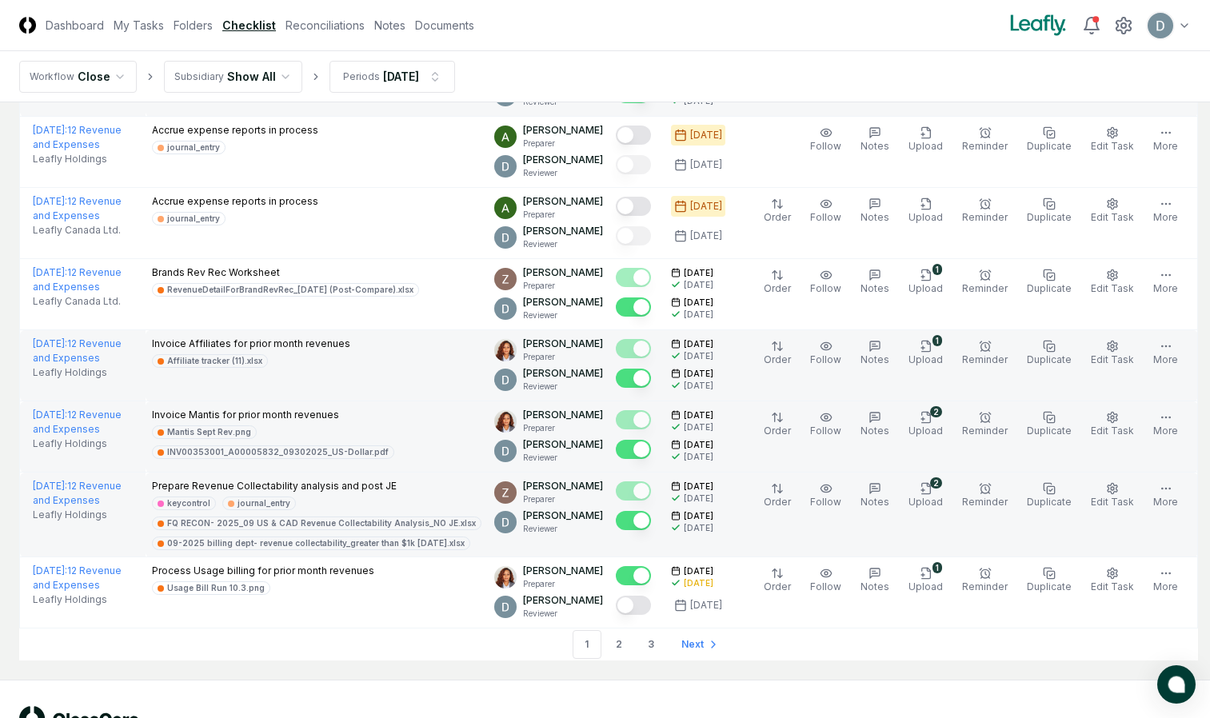
scroll to position [3275, 0]
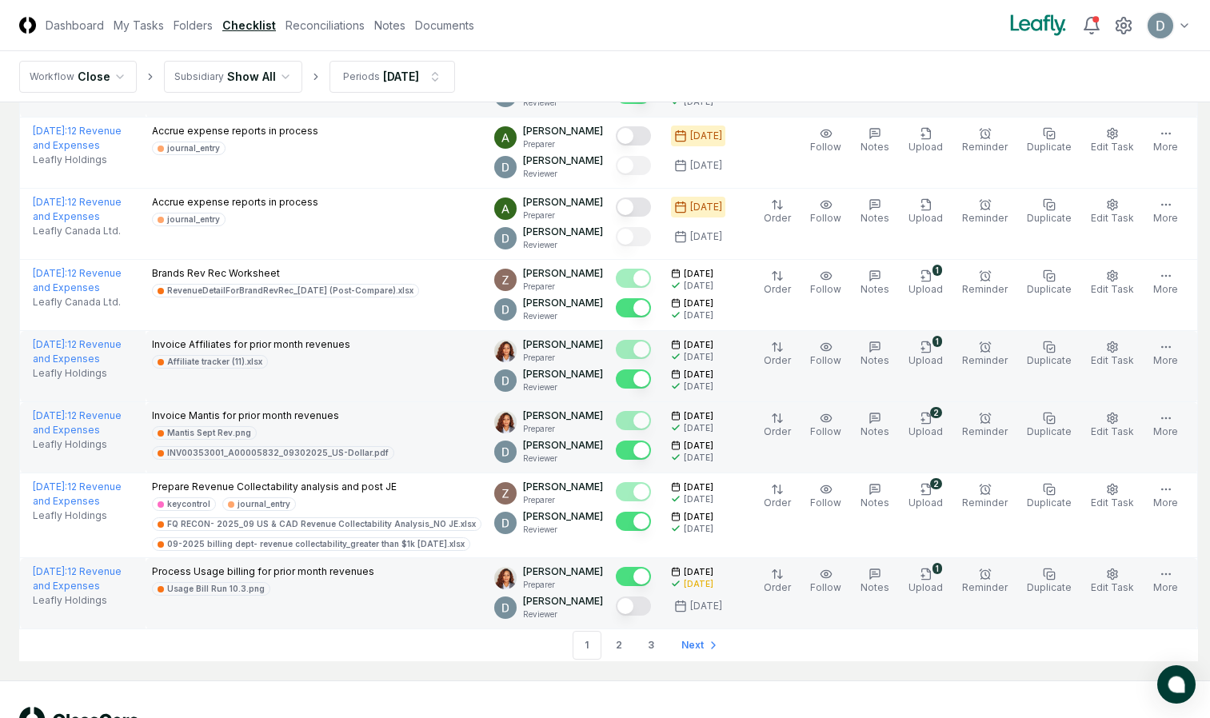
click at [637, 607] on button "Mark complete" at bounding box center [633, 606] width 35 height 19
click at [613, 646] on link "2" at bounding box center [619, 645] width 29 height 29
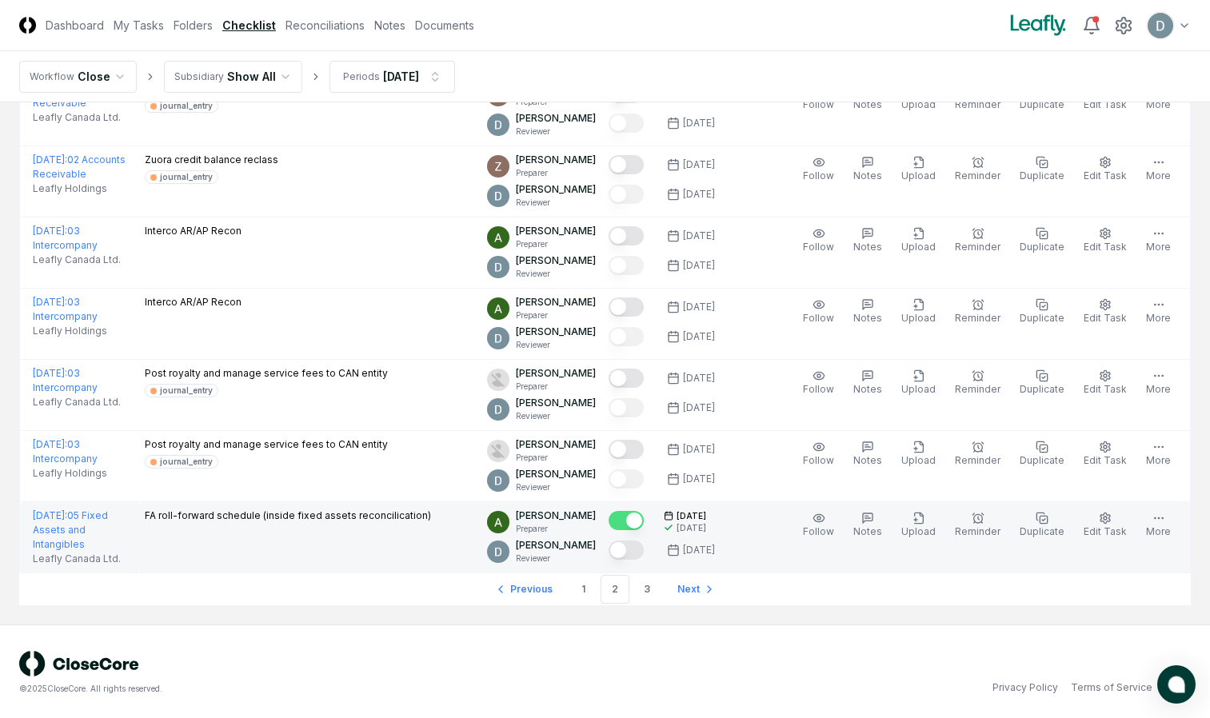
click at [637, 551] on button "Mark complete" at bounding box center [626, 550] width 35 height 19
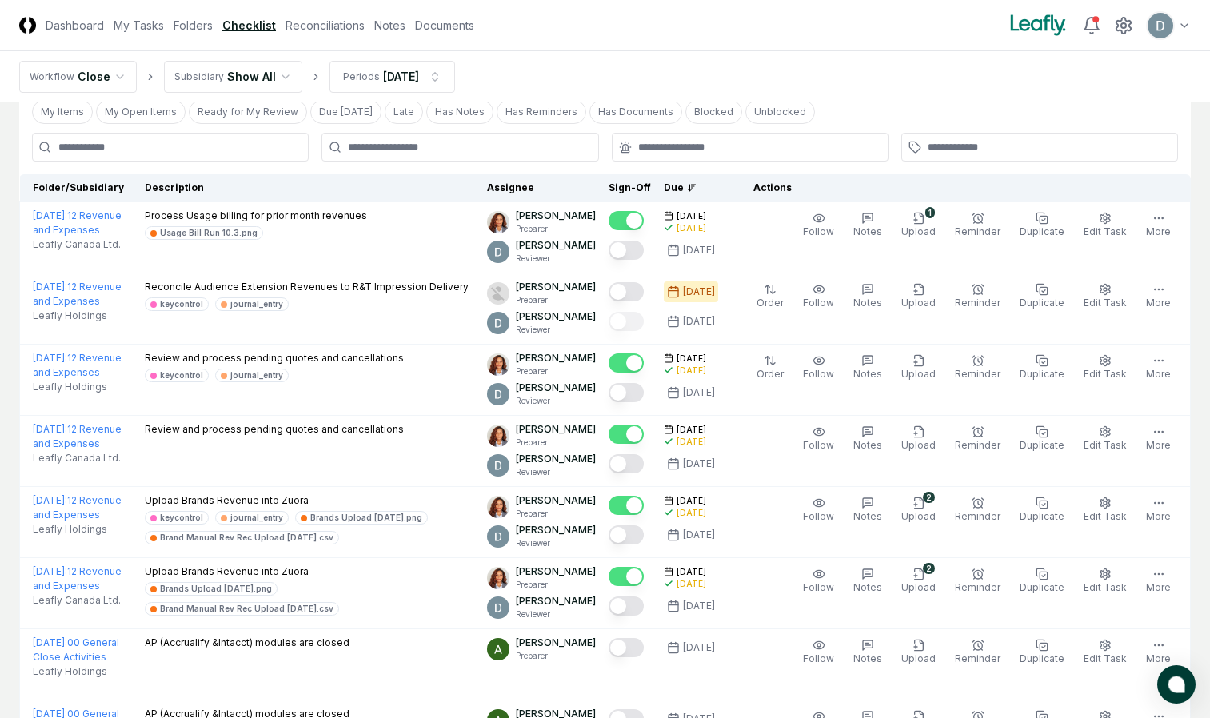
scroll to position [72, 0]
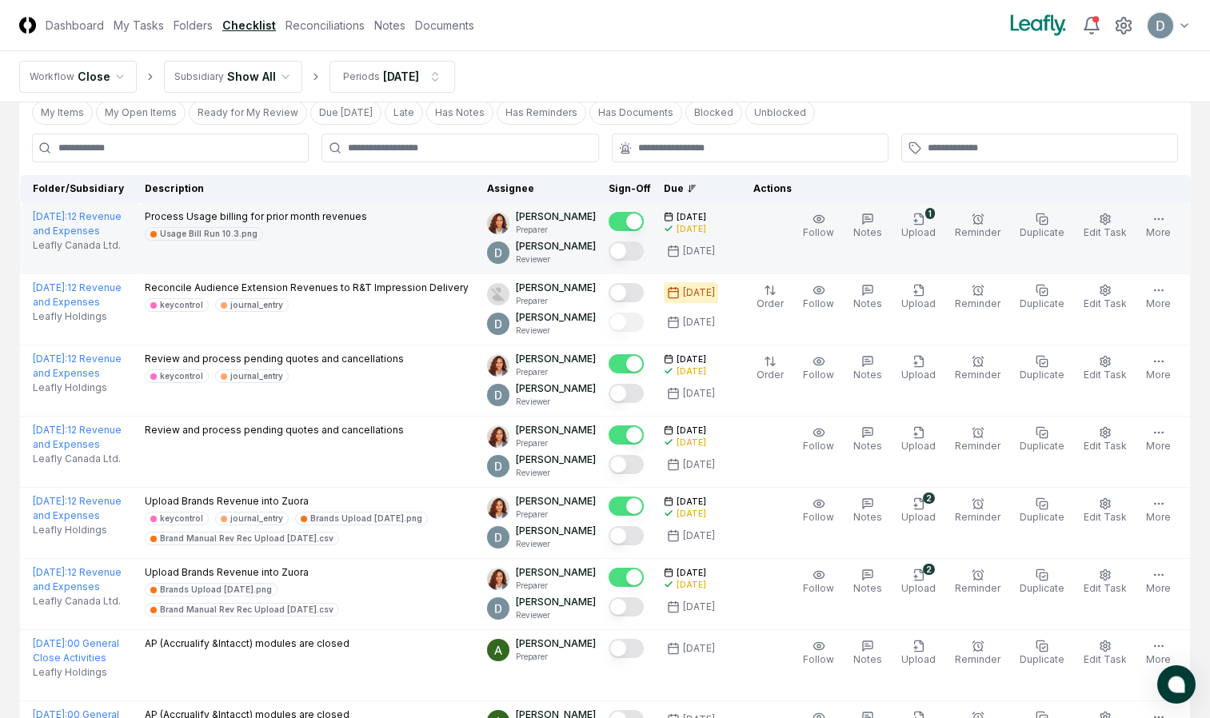
click at [638, 252] on button "Mark complete" at bounding box center [626, 251] width 35 height 19
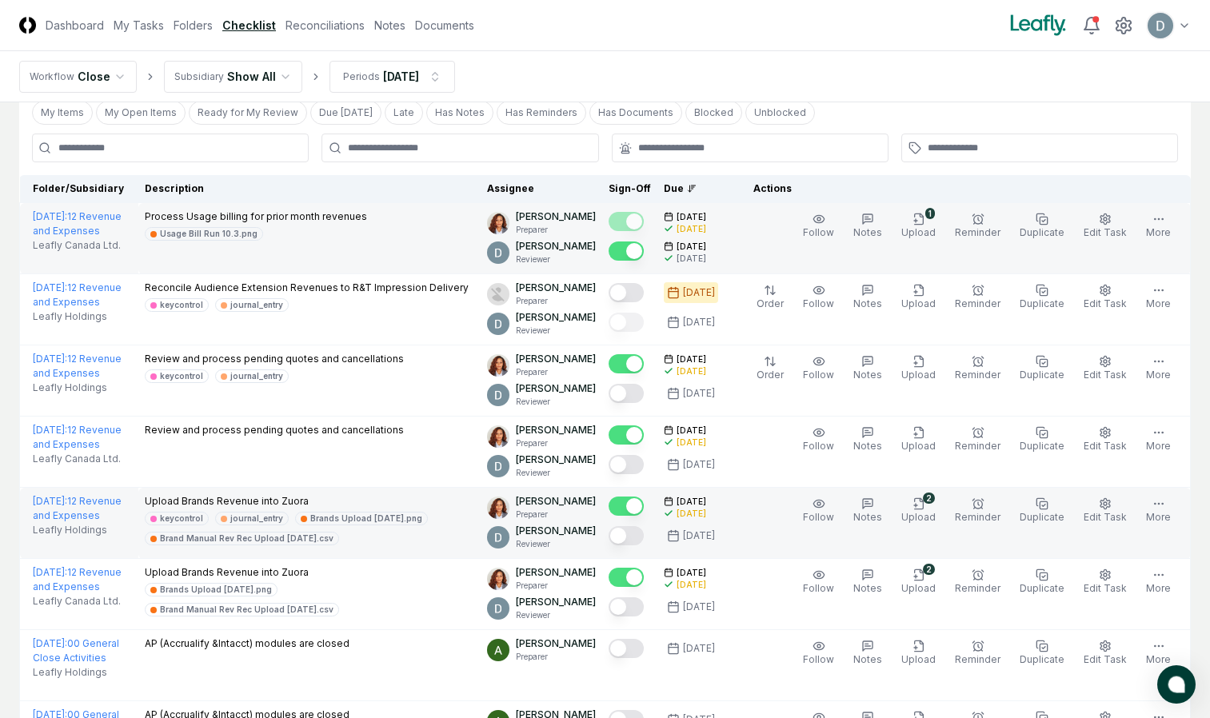
click at [642, 538] on button "Mark complete" at bounding box center [626, 535] width 35 height 19
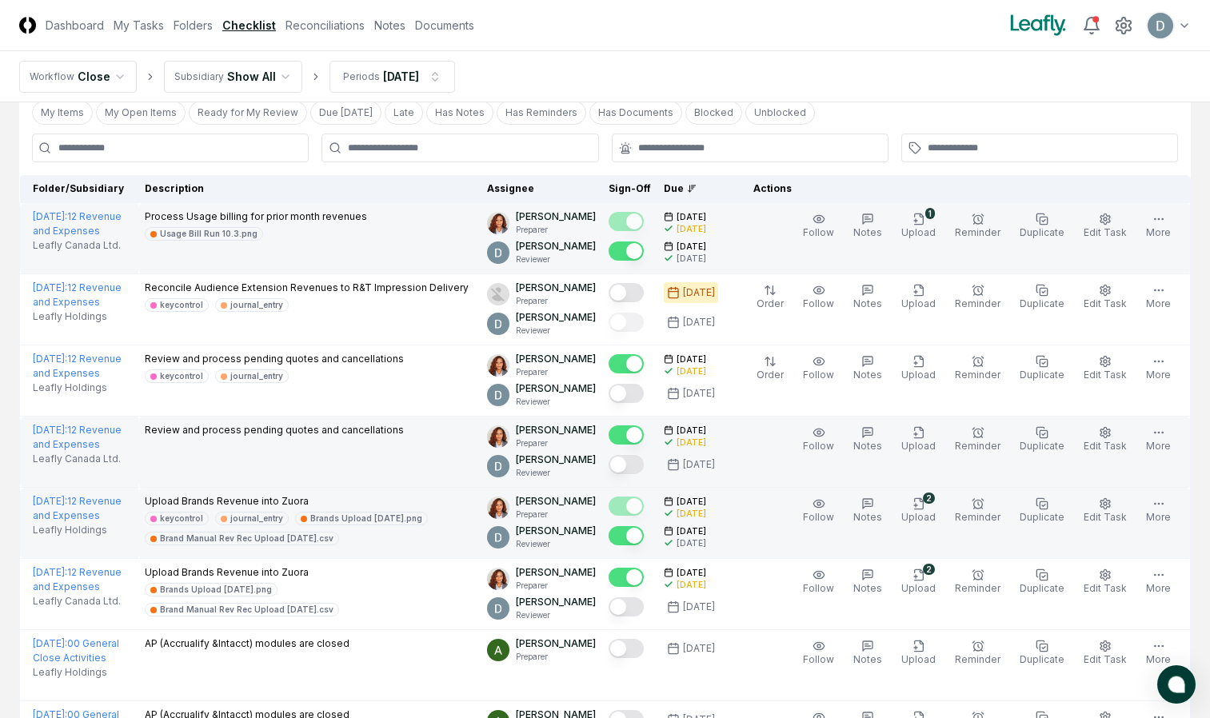
click at [637, 465] on button "Mark complete" at bounding box center [626, 464] width 35 height 19
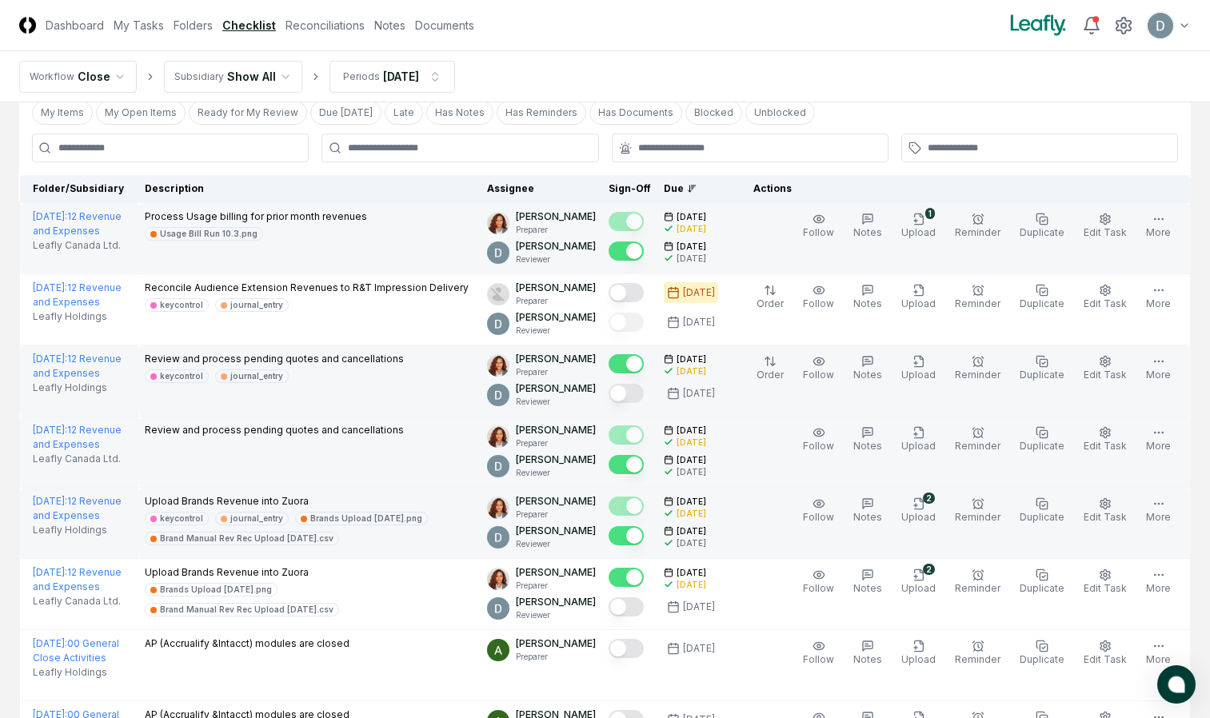
click at [626, 394] on button "Mark complete" at bounding box center [626, 393] width 35 height 19
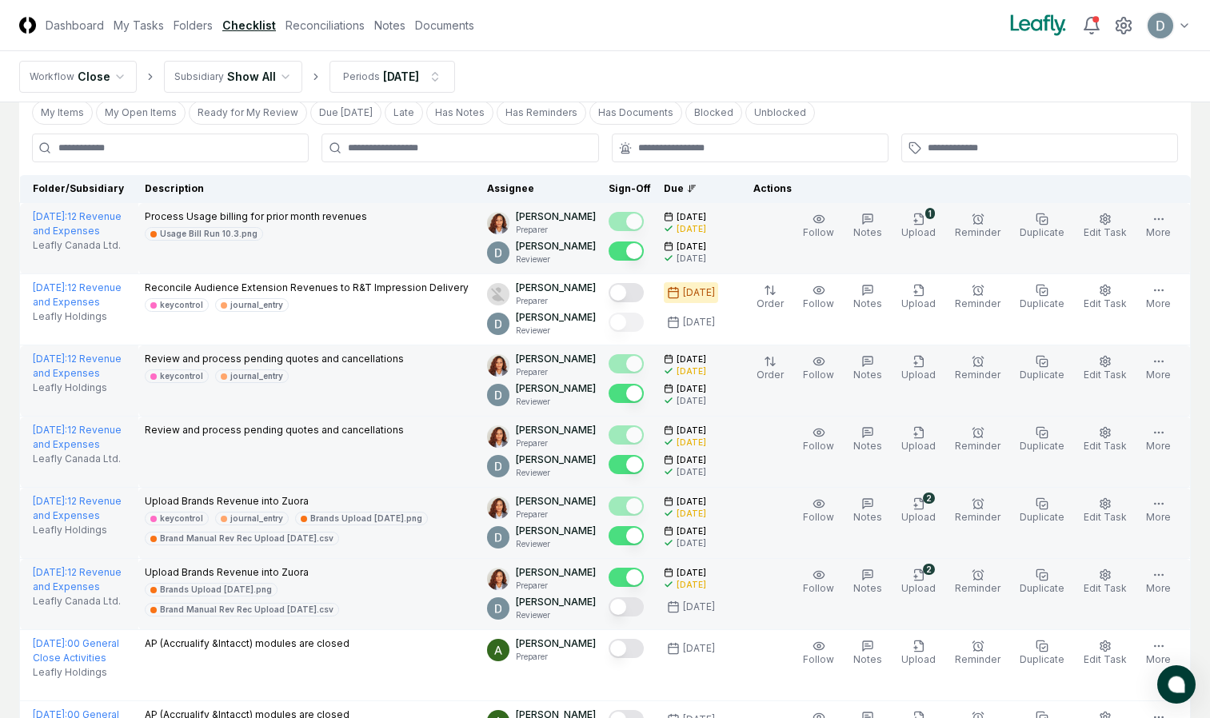
click at [632, 602] on button "Mark complete" at bounding box center [626, 606] width 35 height 19
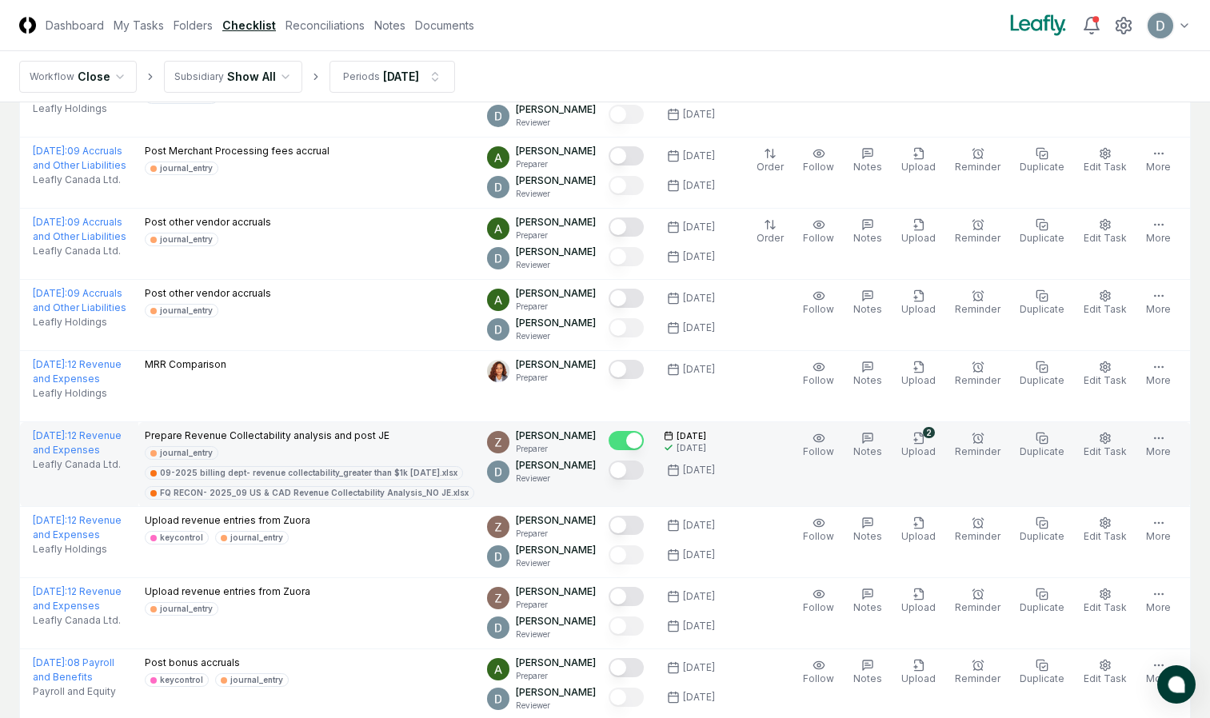
scroll to position [1704, 0]
click at [644, 469] on button "Mark complete" at bounding box center [626, 469] width 35 height 19
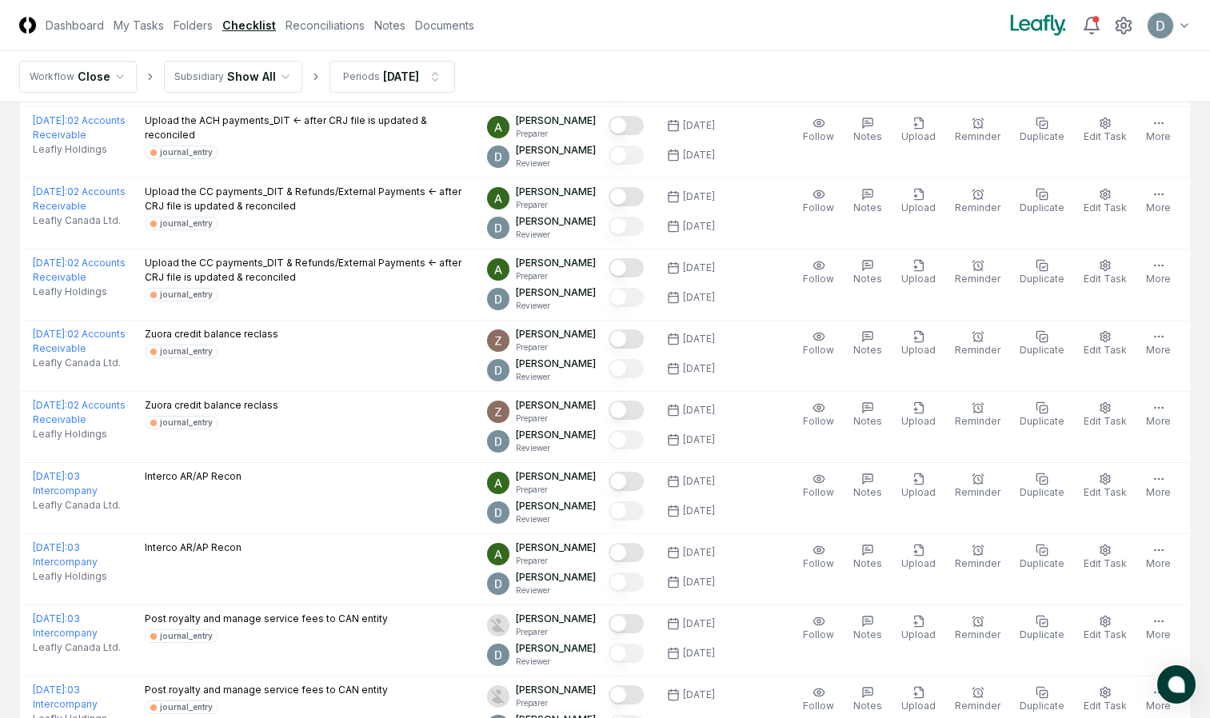
scroll to position [3277, 0]
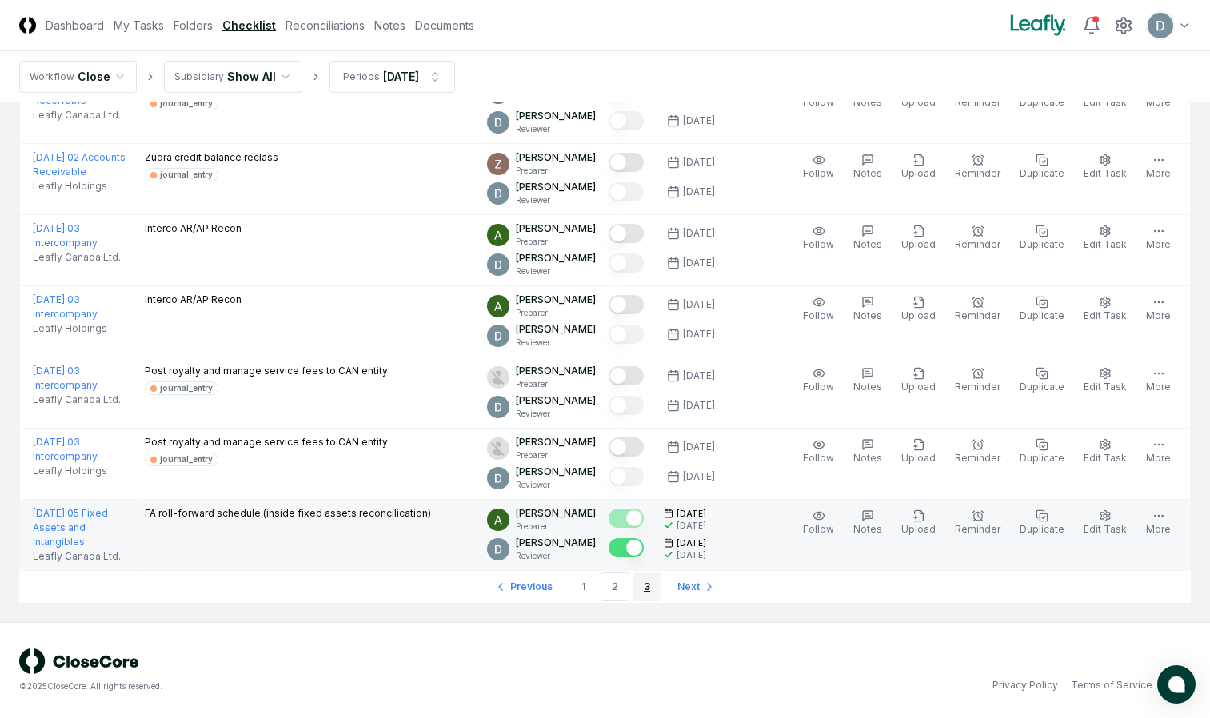
click at [650, 589] on link "3" at bounding box center [647, 587] width 29 height 29
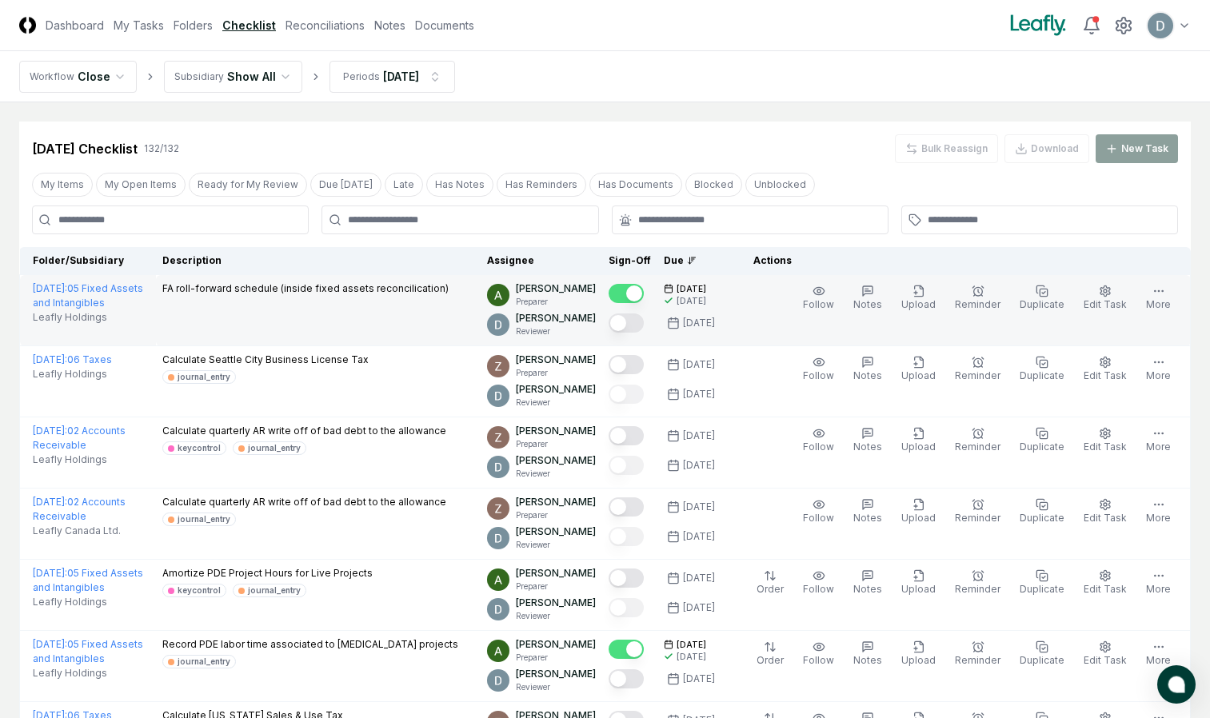
click at [637, 323] on button "Mark complete" at bounding box center [626, 323] width 35 height 19
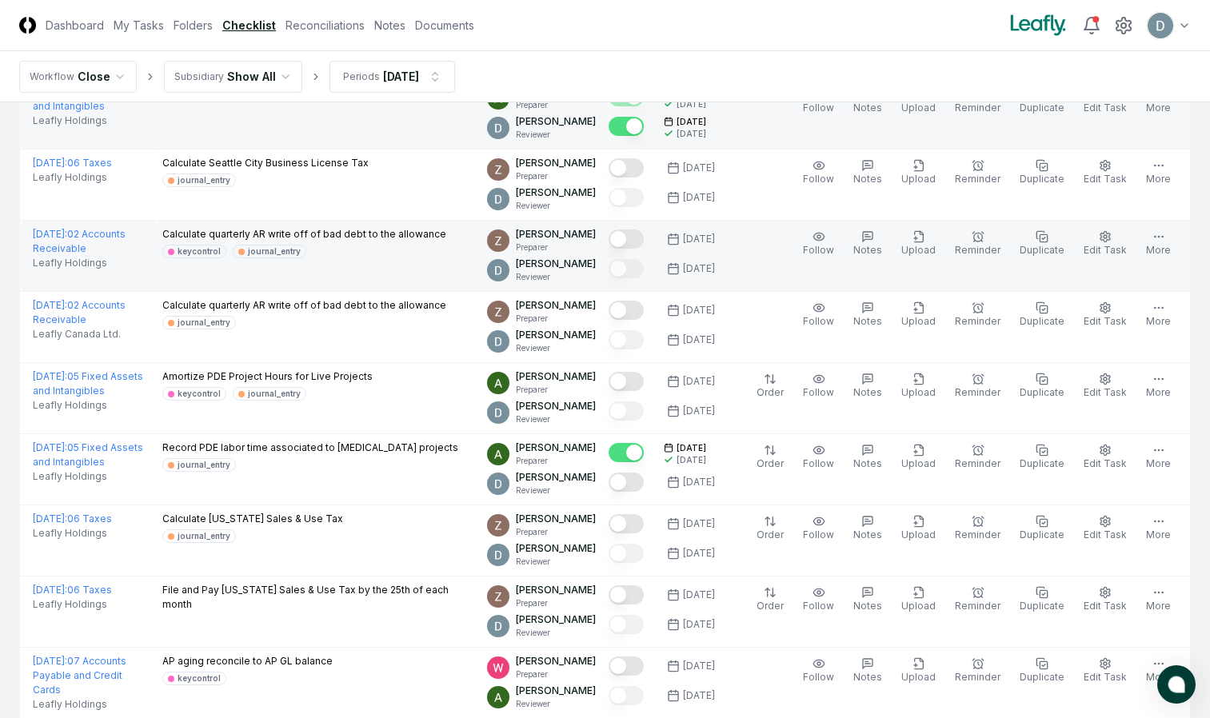
scroll to position [196, 0]
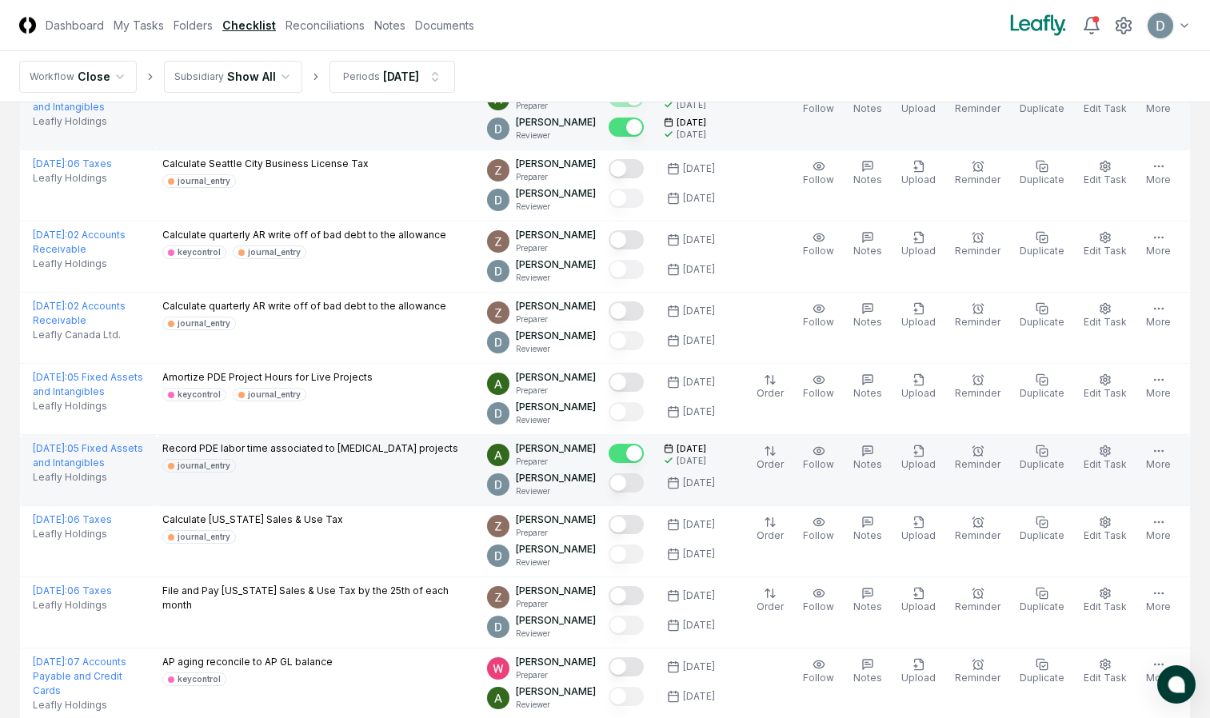
click at [638, 482] on button "Mark complete" at bounding box center [626, 483] width 35 height 19
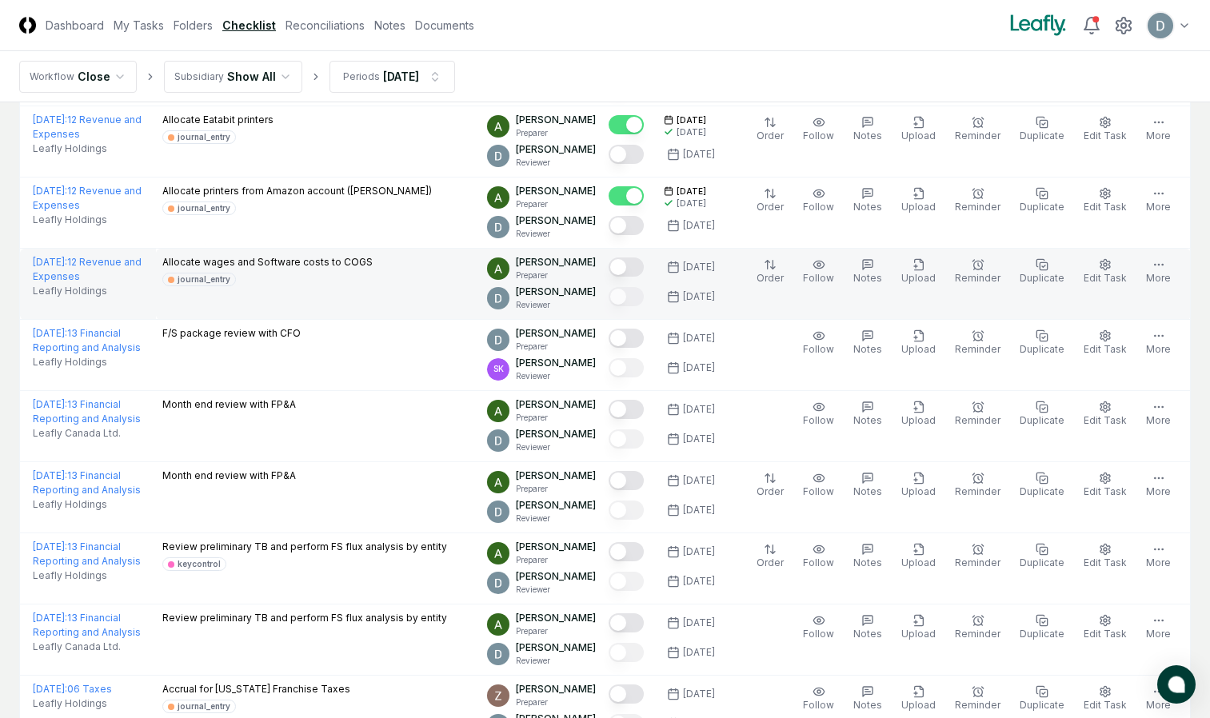
scroll to position [1239, 0]
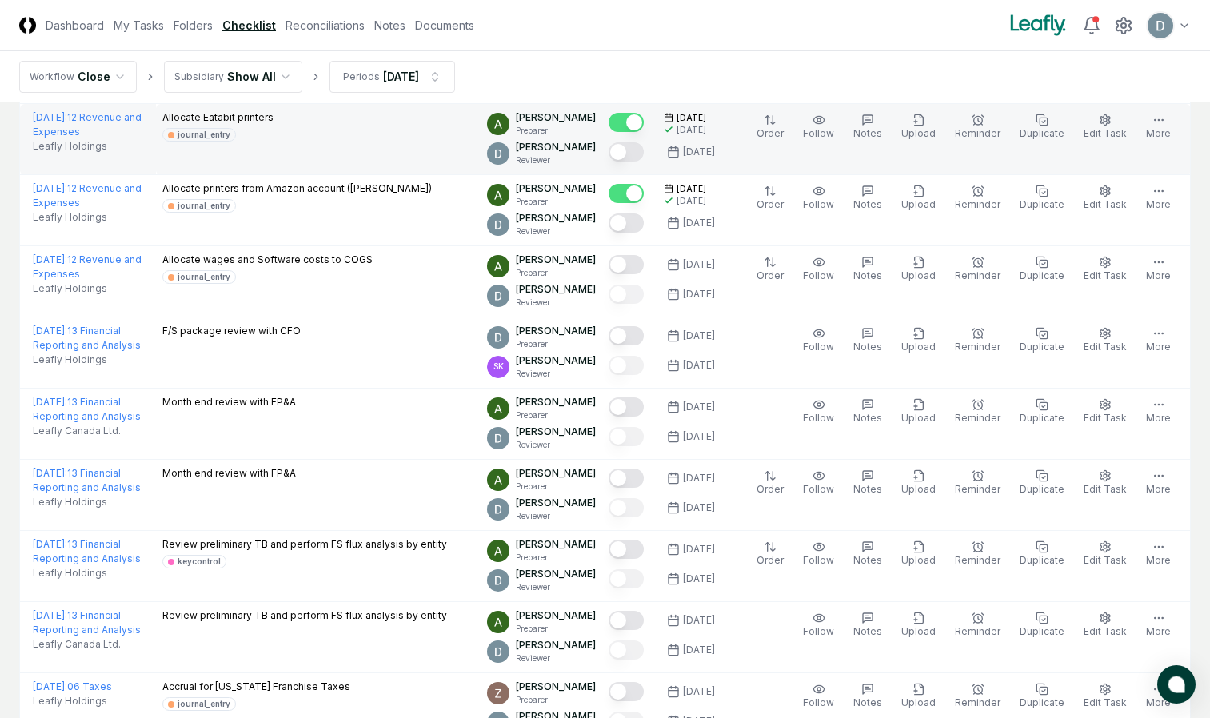
click at [641, 157] on button "Mark complete" at bounding box center [626, 151] width 35 height 19
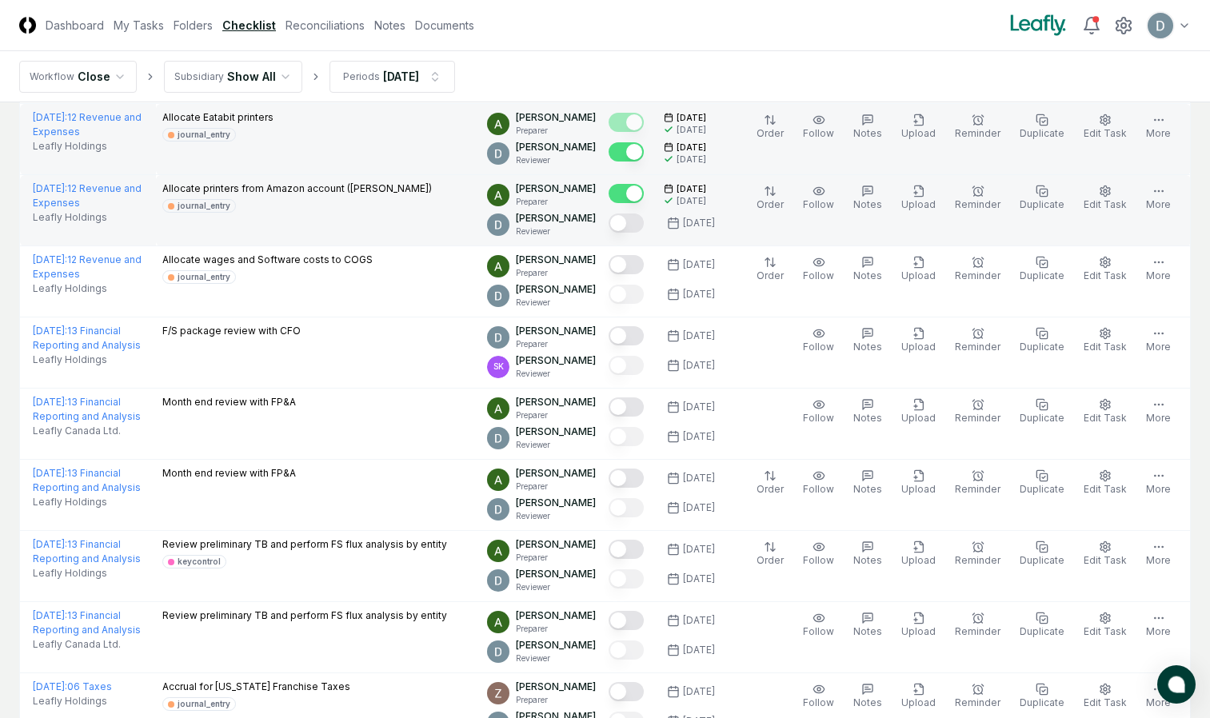
click at [641, 230] on button "Mark complete" at bounding box center [626, 223] width 35 height 19
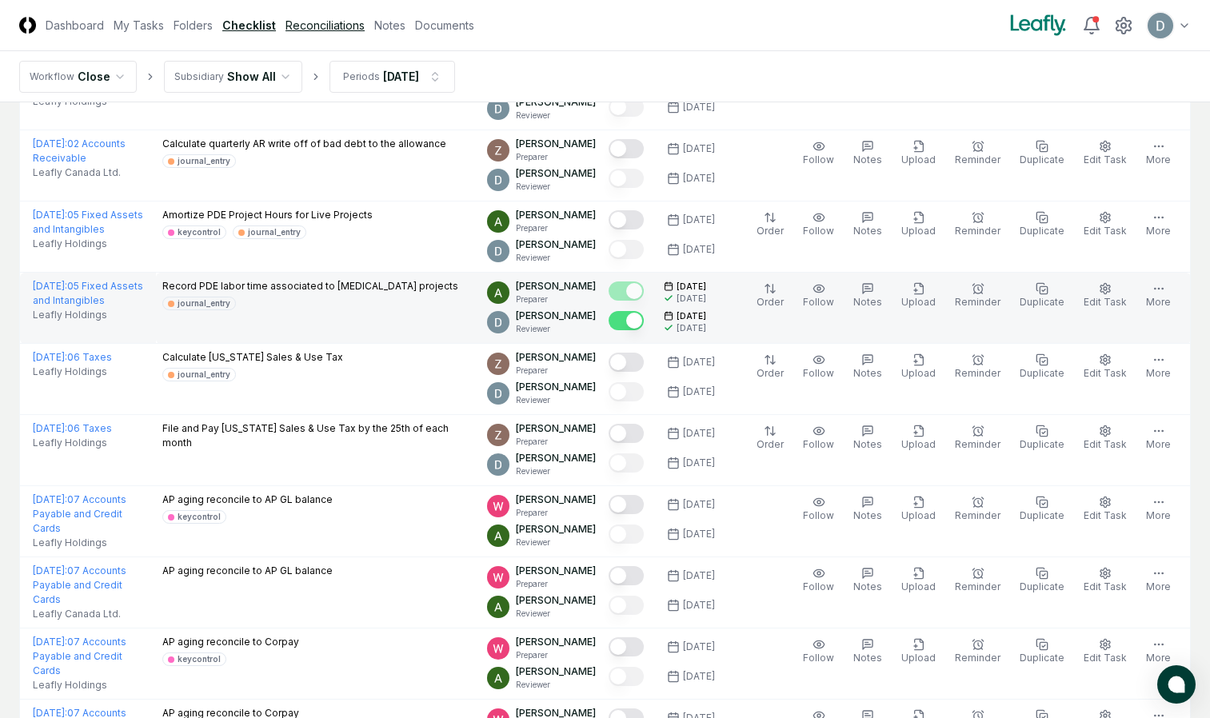
click at [328, 26] on link "Reconciliations" at bounding box center [325, 25] width 79 height 17
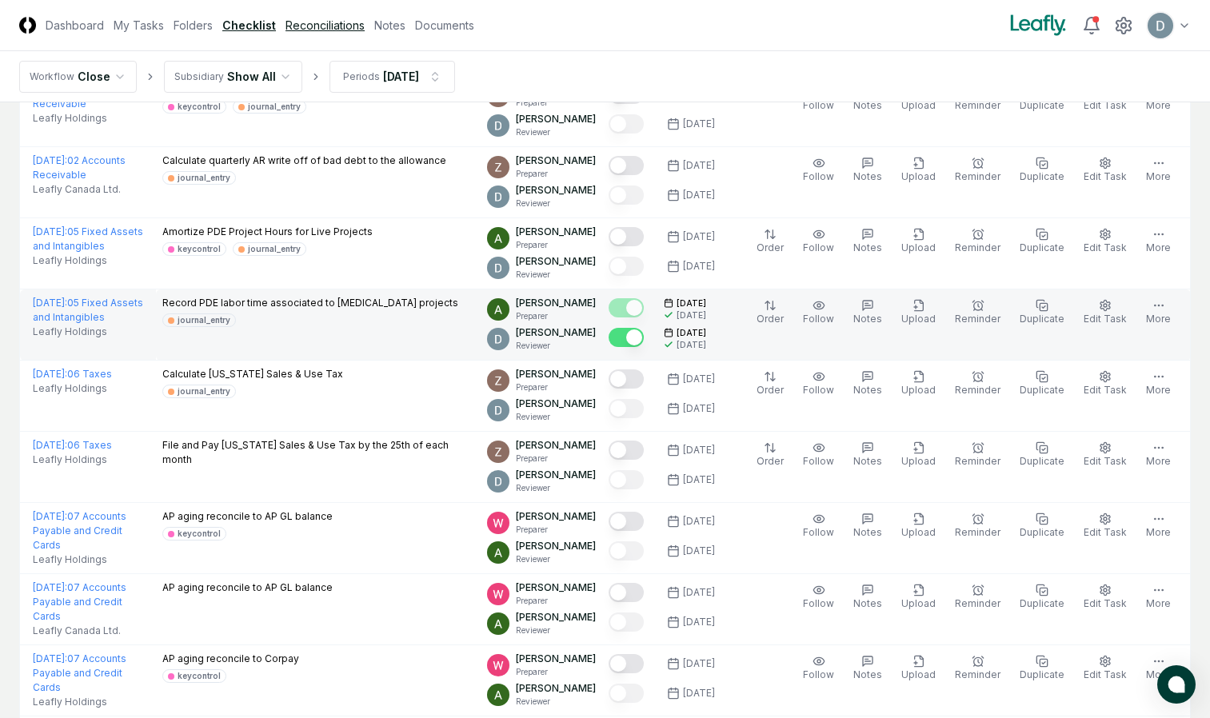
scroll to position [341, 0]
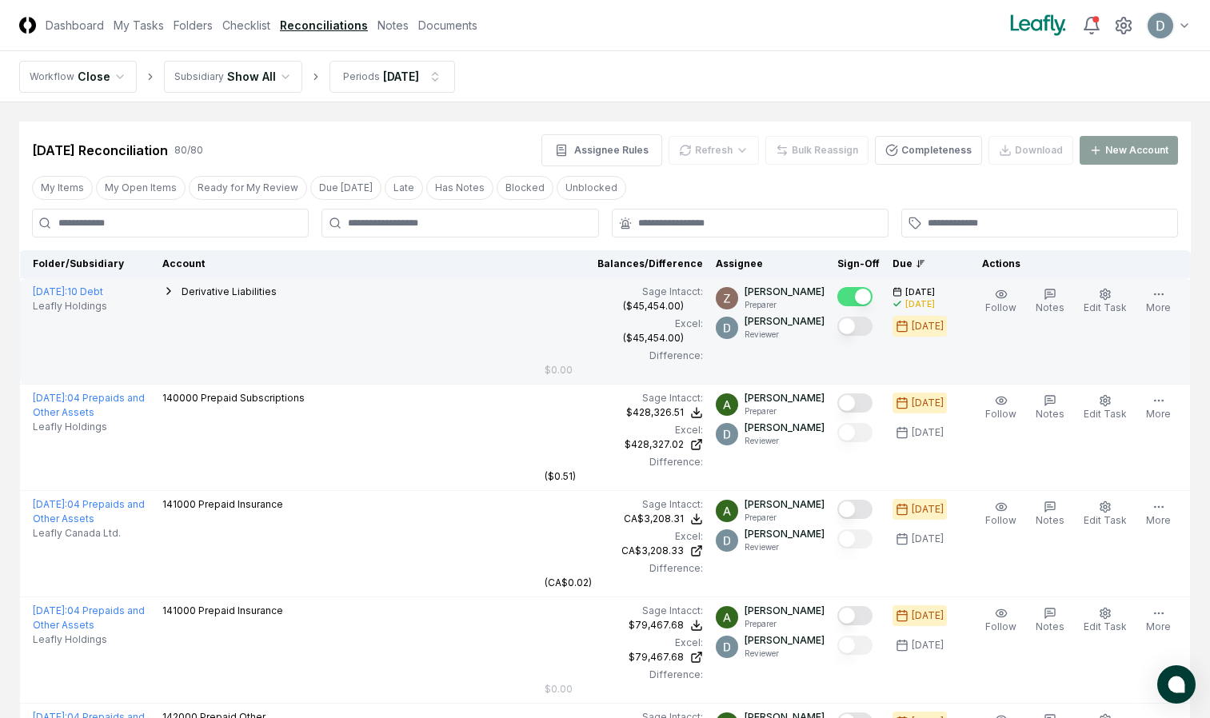
click at [853, 324] on button "Mark complete" at bounding box center [854, 326] width 35 height 19
click at [167, 291] on icon "button" at bounding box center [168, 291] width 13 height 13
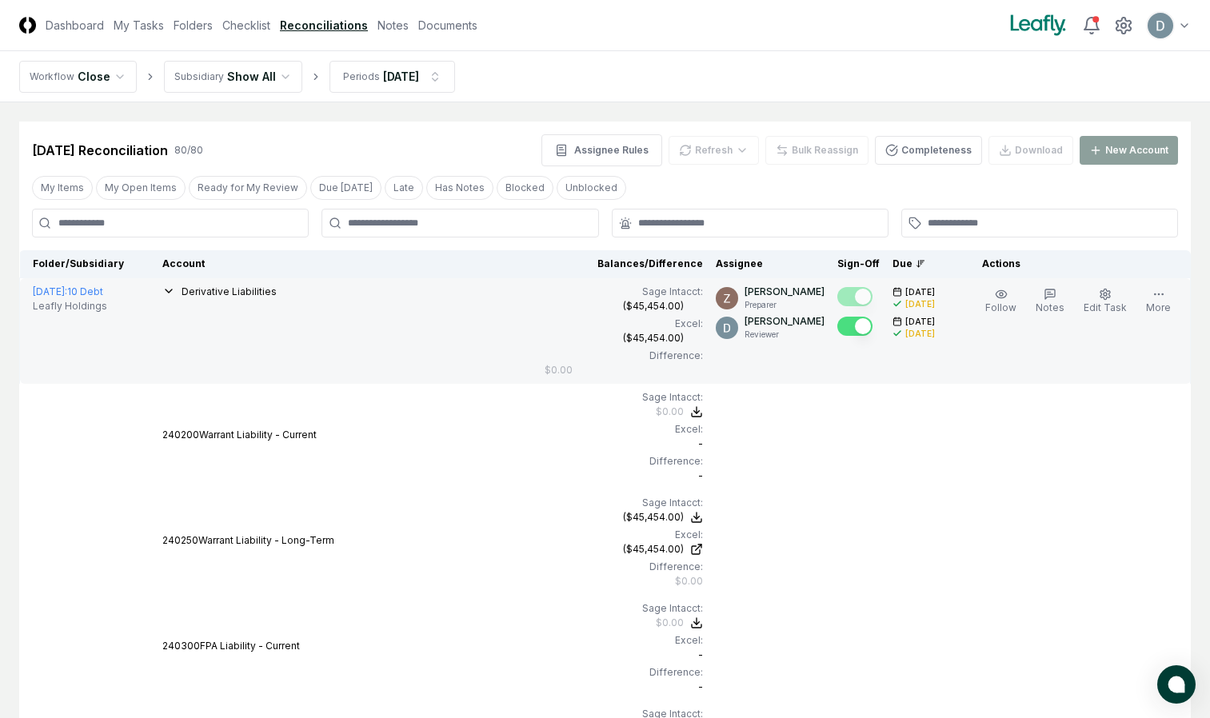
click at [168, 297] on icon "button" at bounding box center [168, 291] width 13 height 13
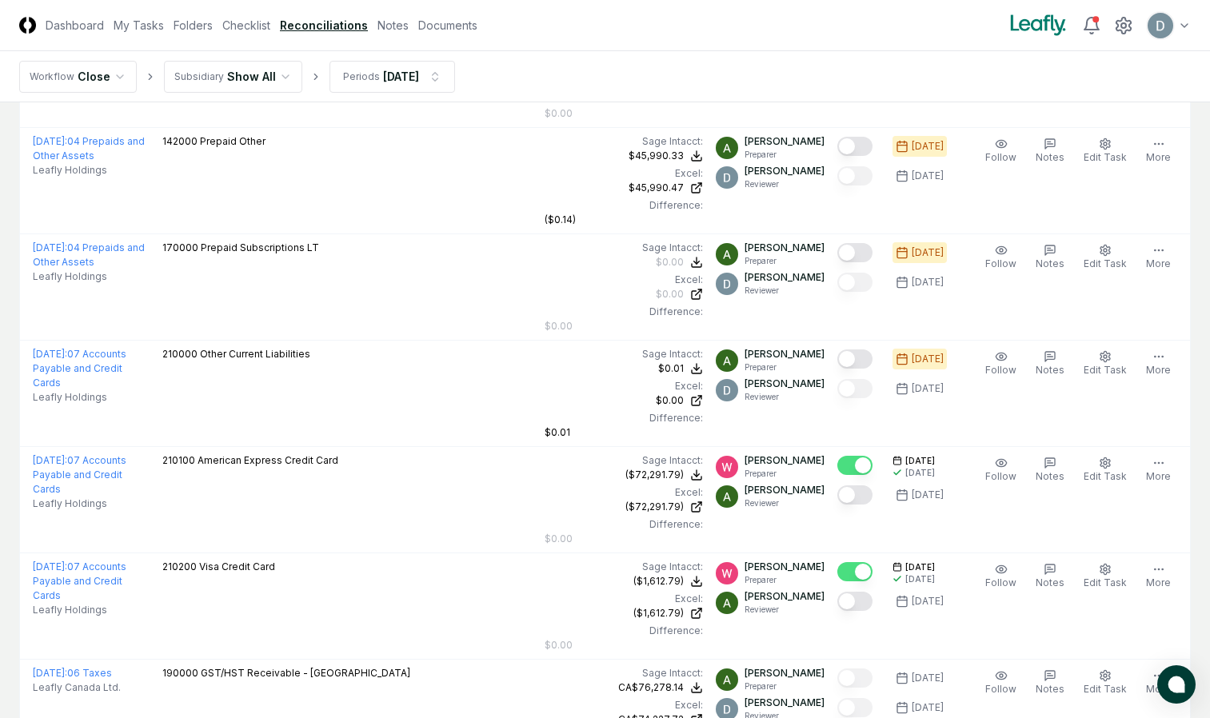
scroll to position [577, 0]
